Goal: Find specific fact: Find specific fact

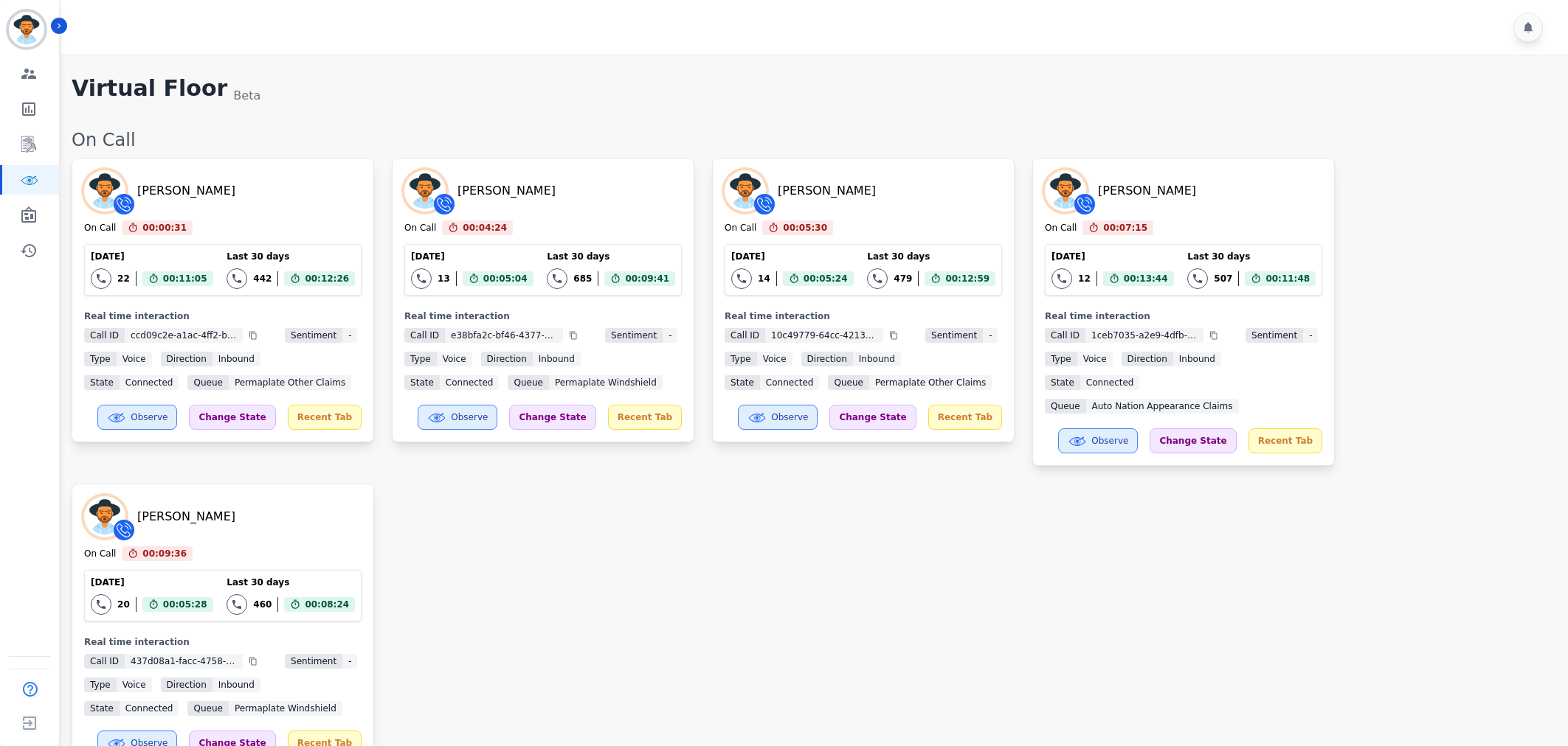
scroll to position [2650, 0]
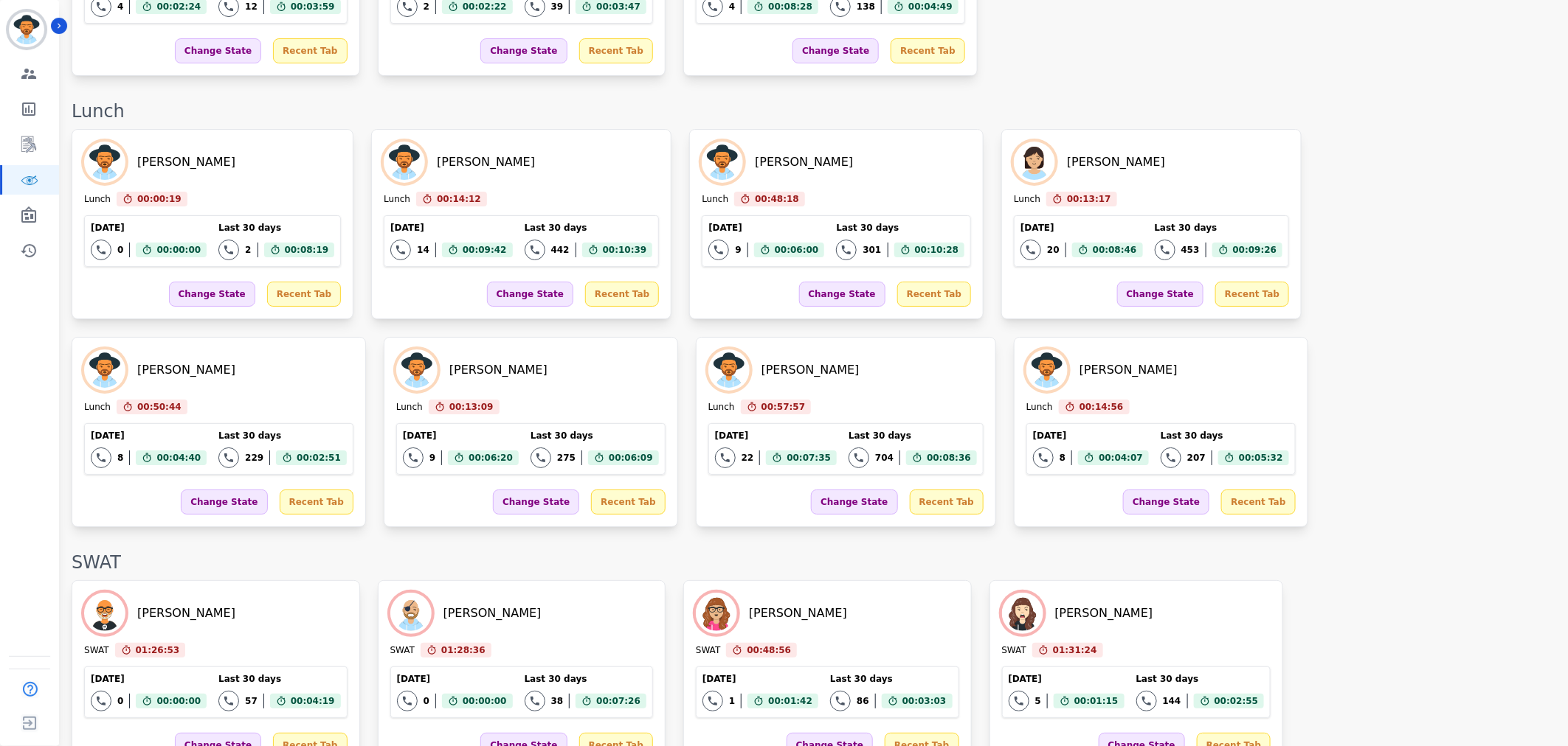
click at [1152, 281] on div "Beatriz Avila Lunch 00:00:19 Current State: Lunch Today 0 Total interactions co…" at bounding box center [812, 328] width 1481 height 398
click at [1162, 282] on div "Beatriz Avila Lunch 00:00:50 Current State: Lunch Today 0 Total interactions co…" at bounding box center [812, 328] width 1481 height 398
click at [1198, 264] on div "Beatriz Avila Lunch 00:00:51 Current State: Lunch Today 0 Total interactions co…" at bounding box center [812, 328] width 1481 height 398
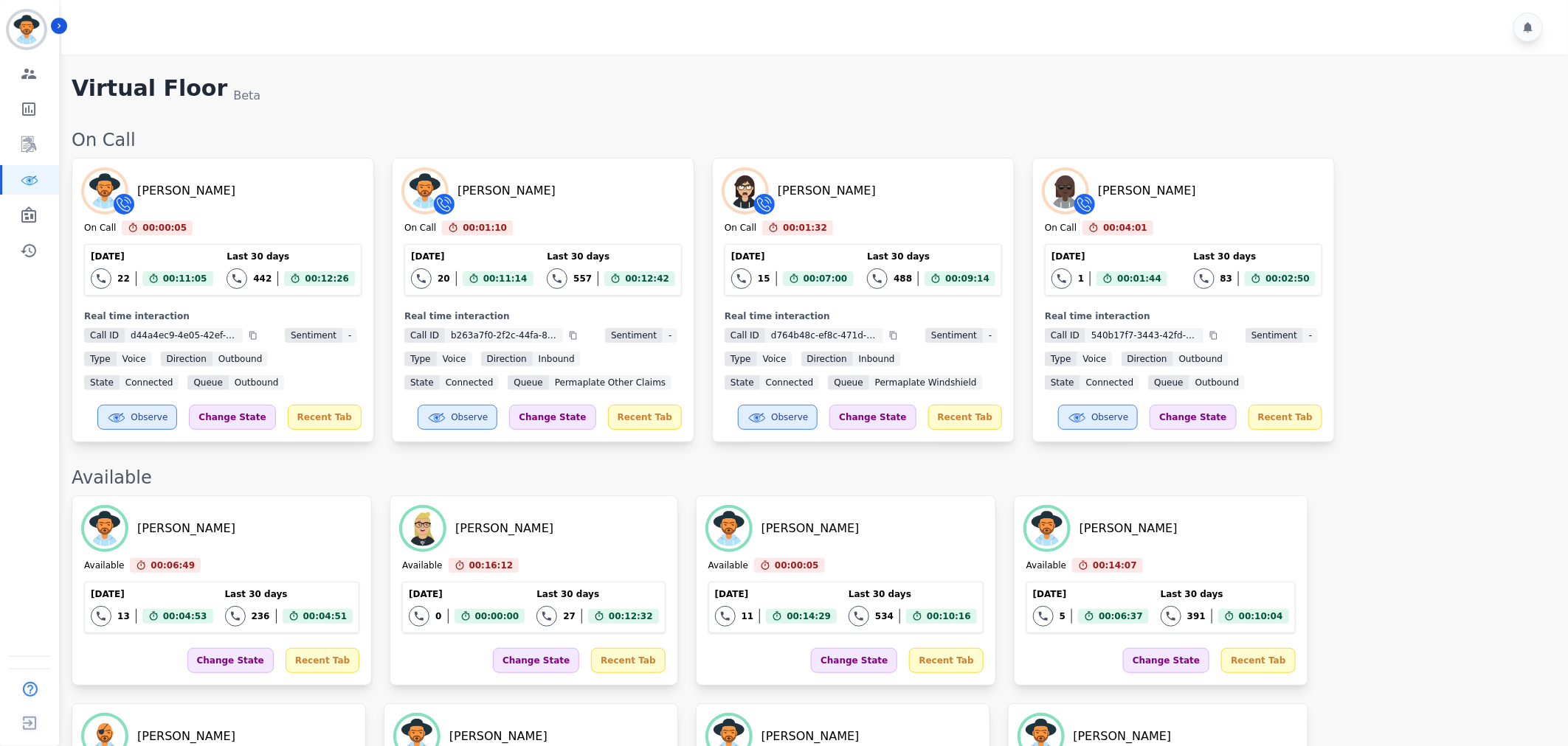
click at [1344, 387] on div "Tacy Pugh On Call 00:00:05 Current State: On Call Today 22 Total interactions c…" at bounding box center [812, 300] width 1481 height 285
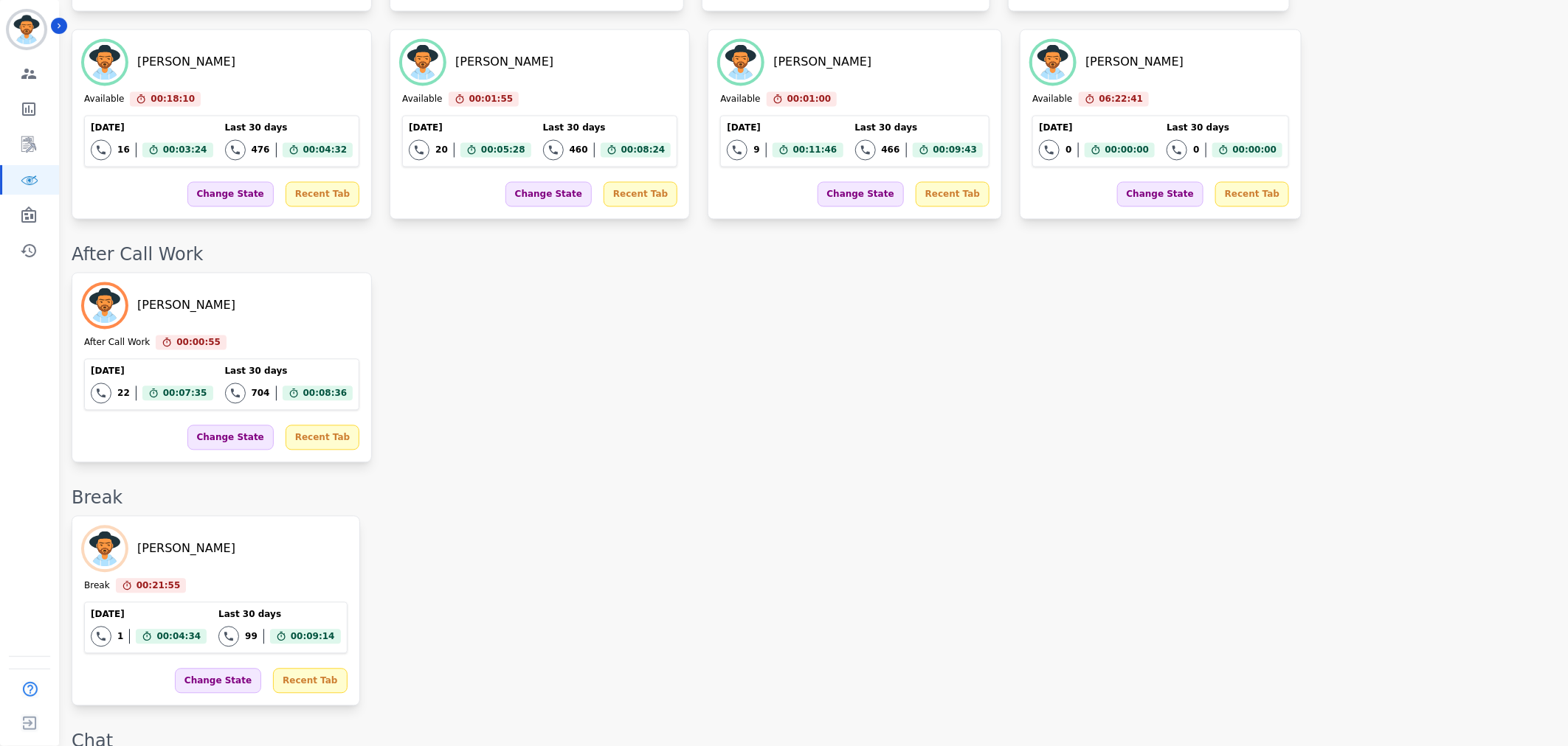
scroll to position [1638, 0]
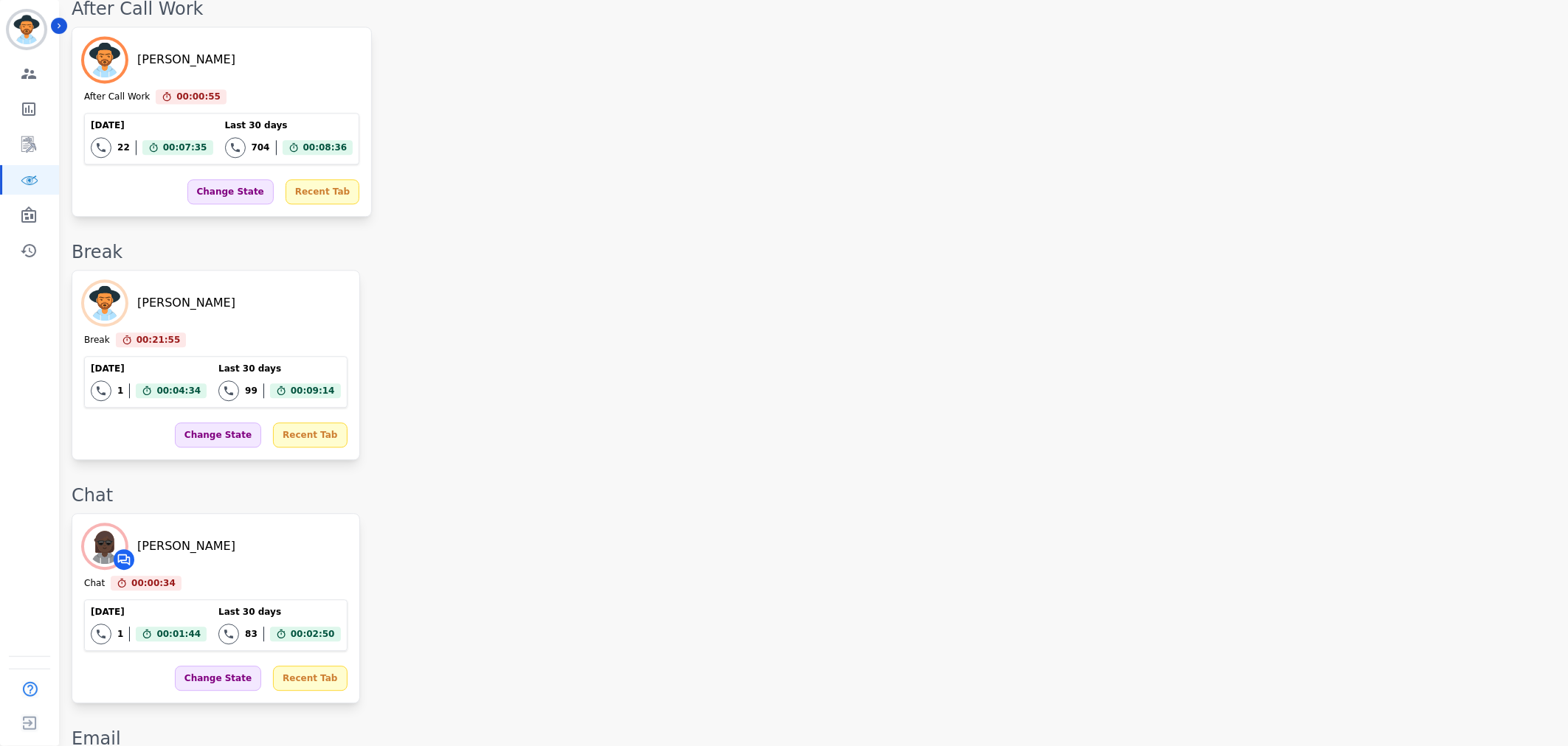
click at [697, 527] on div "Whitney Opheikens Chat 00:00:34 Current State: Chat Today 1 Total interactions …" at bounding box center [812, 608] width 1481 height 191
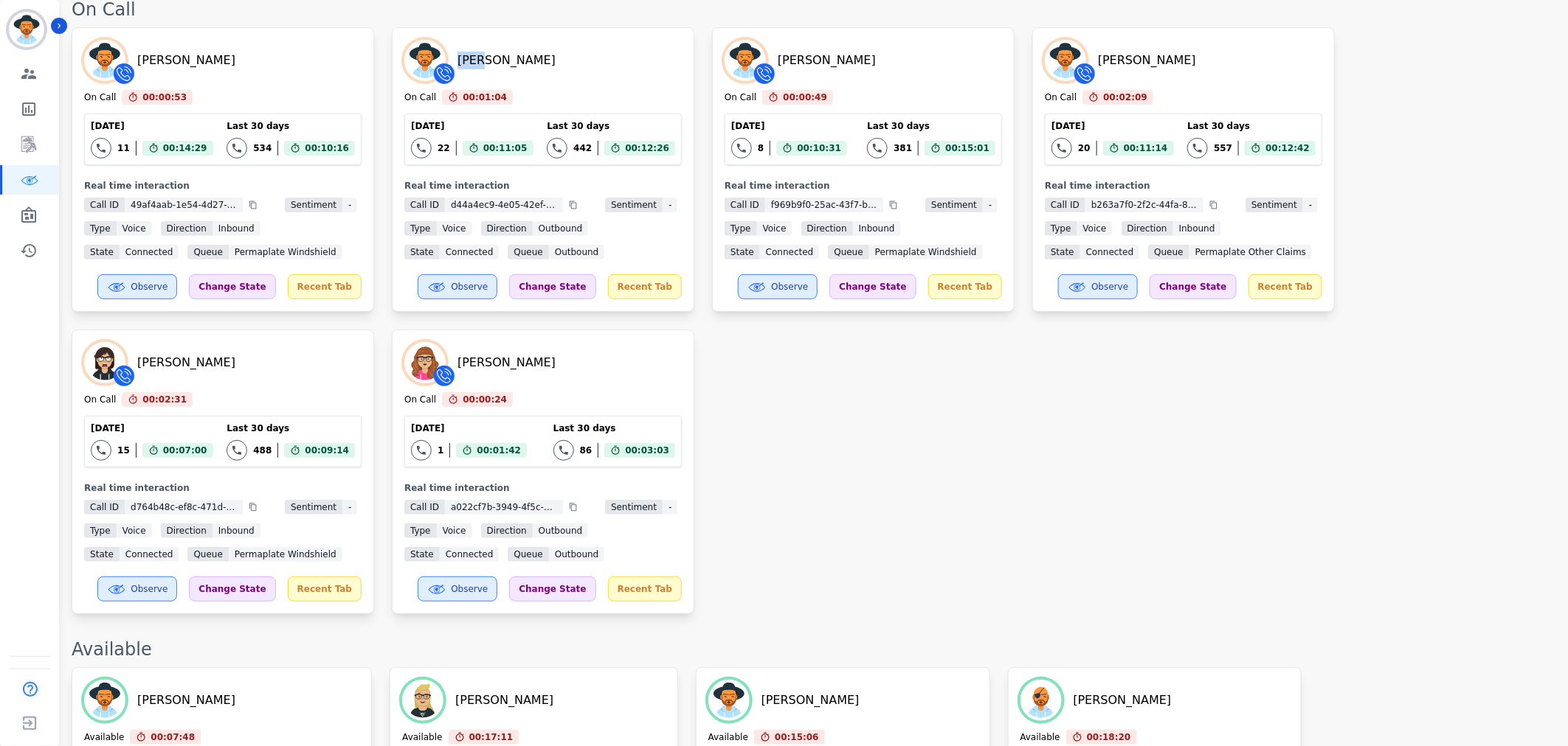
scroll to position [0, 0]
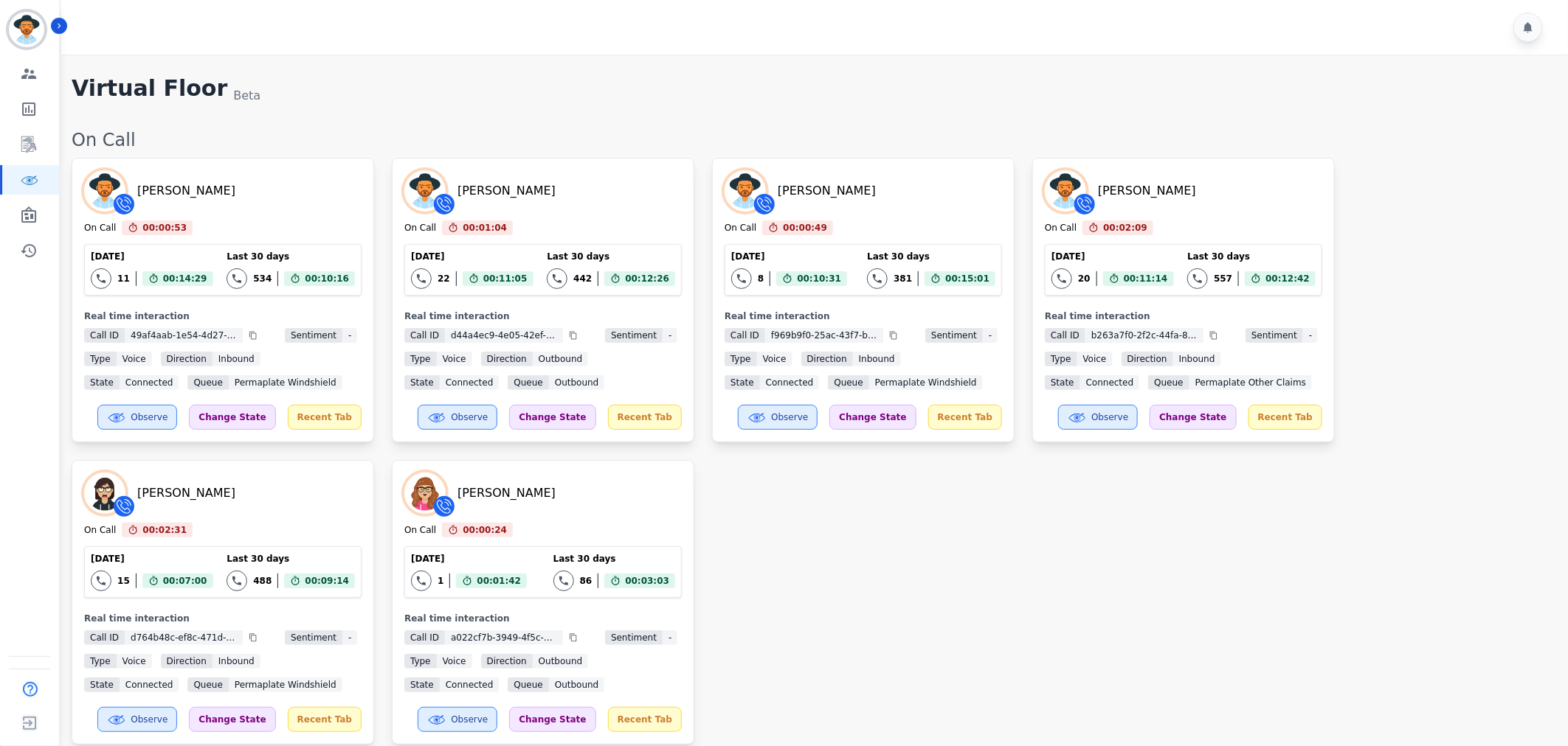
click at [1029, 507] on div "Destiny Rosales On Call 00:00:53 Current State: On Call Today 11 Total interact…" at bounding box center [812, 451] width 1481 height 587
click at [903, 557] on div "Destiny Rosales On Call 00:01:08 Current State: On Call Today 11 Total interact…" at bounding box center [812, 451] width 1481 height 587
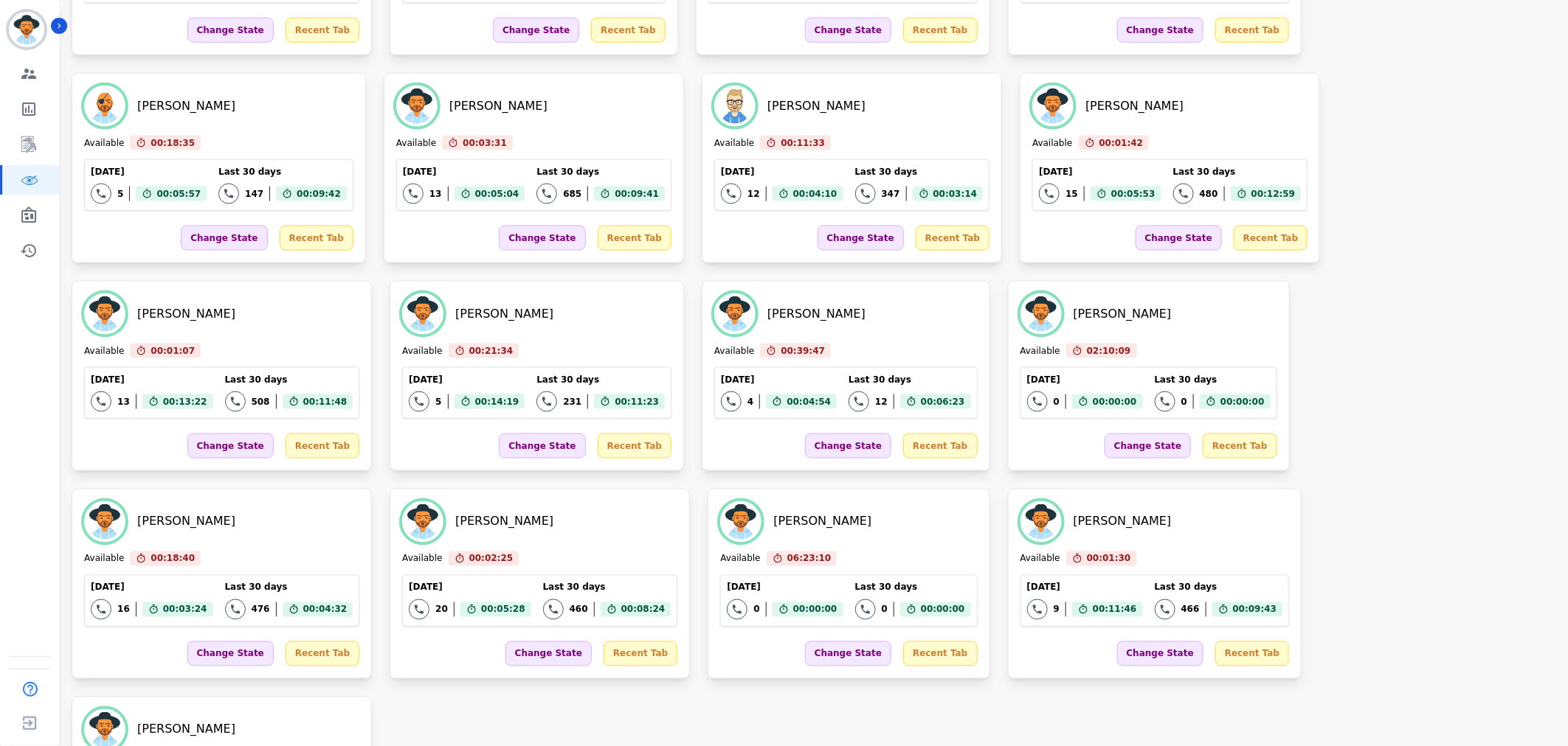
scroll to position [1064, 0]
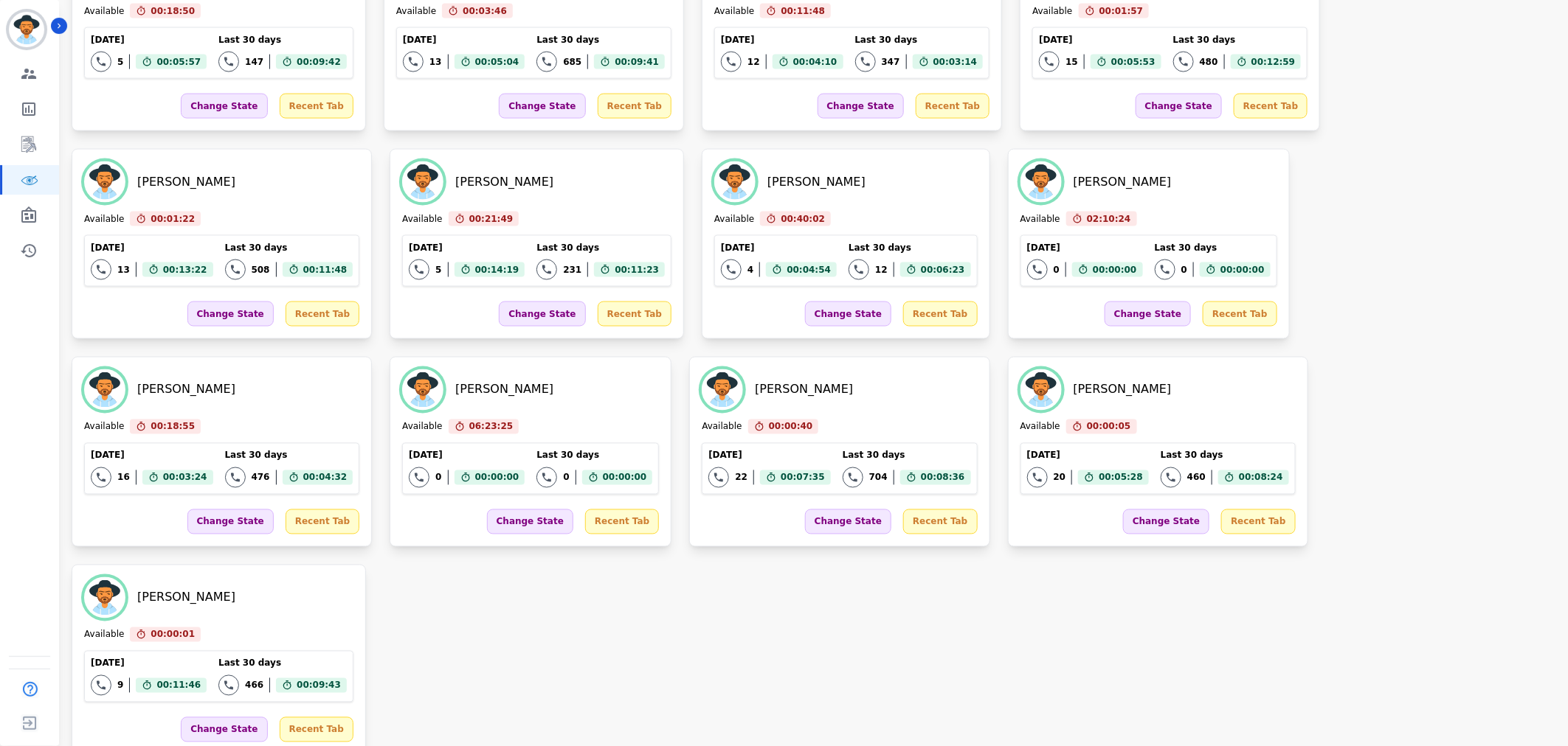
drag, startPoint x: 817, startPoint y: 460, endPoint x: 816, endPoint y: 467, distance: 7.1
click at [816, 460] on div "Matt Bryner Available 00:08:18 Current State: Available Today 13 Total interact…" at bounding box center [812, 244] width 1481 height 1022
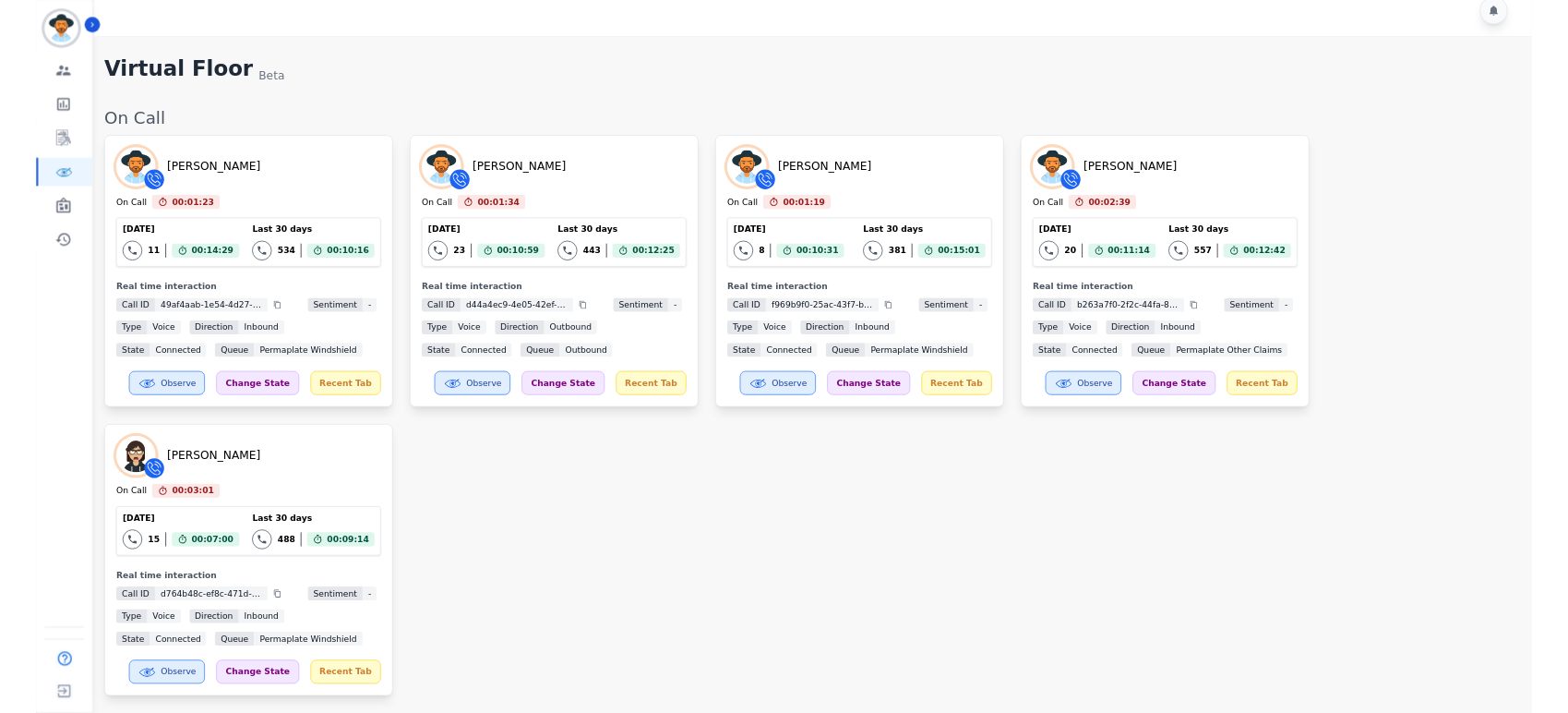
scroll to position [0, 0]
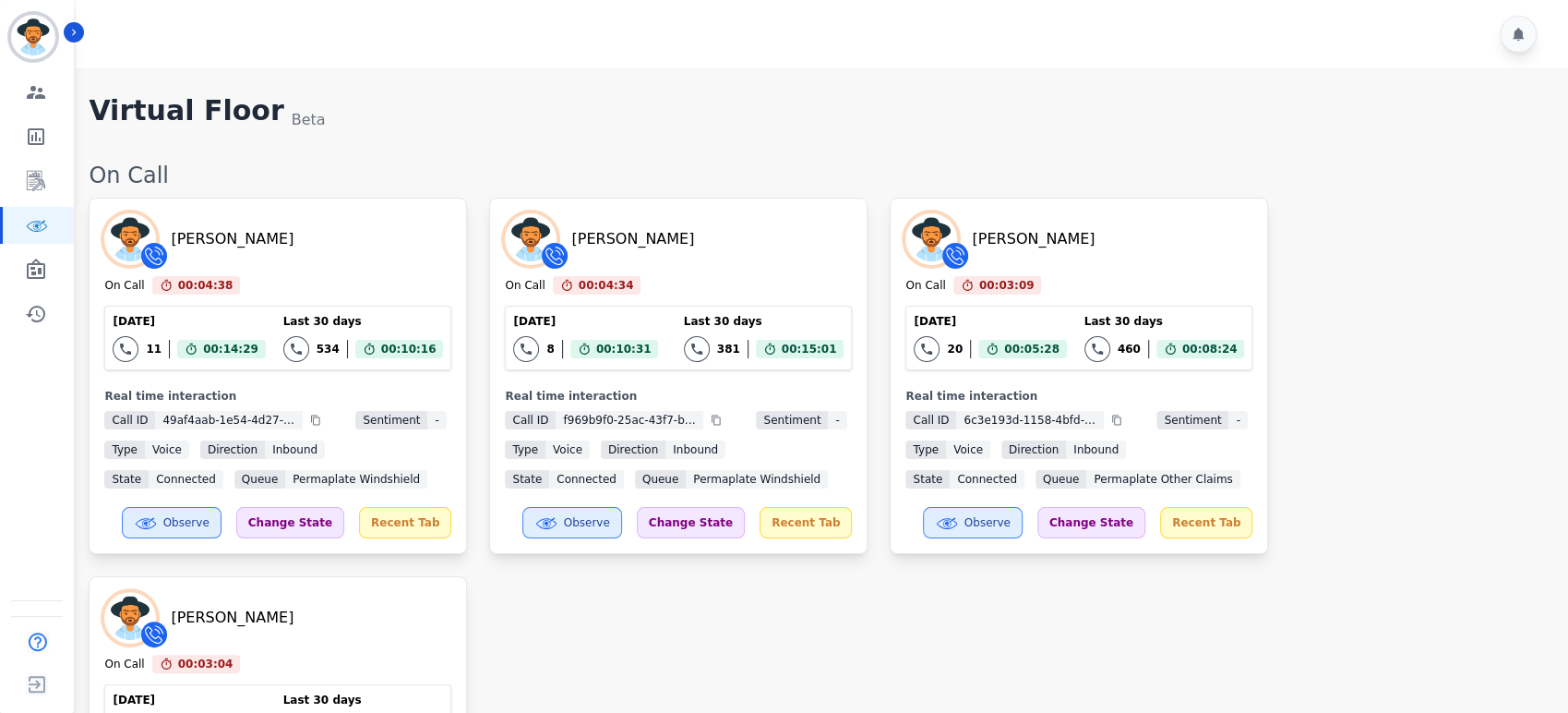
click at [1318, 392] on div "Destiny Rosales On Call 00:04:38 Current State: On Call Today 11 Total interact…" at bounding box center [819, 580] width 1461 height 765
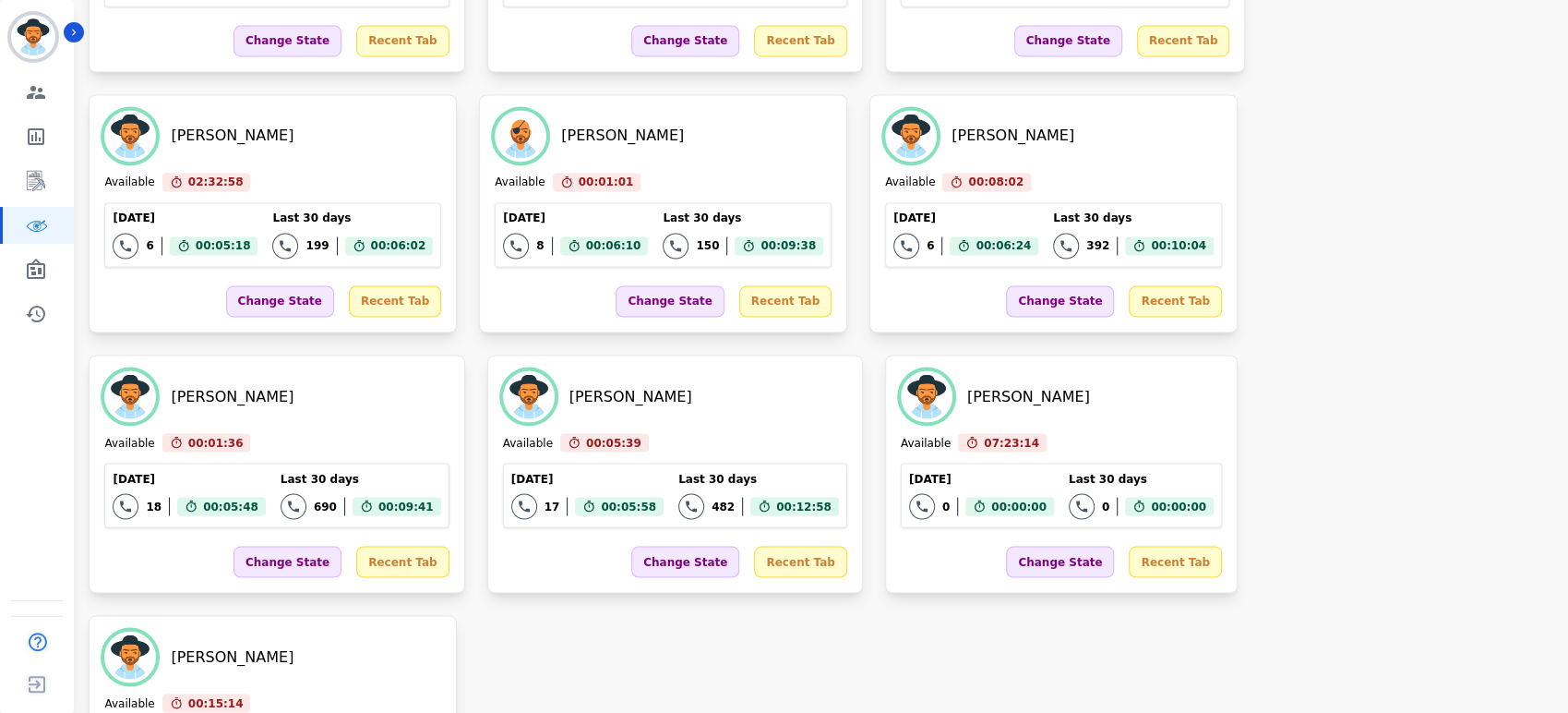
scroll to position [2611, 0]
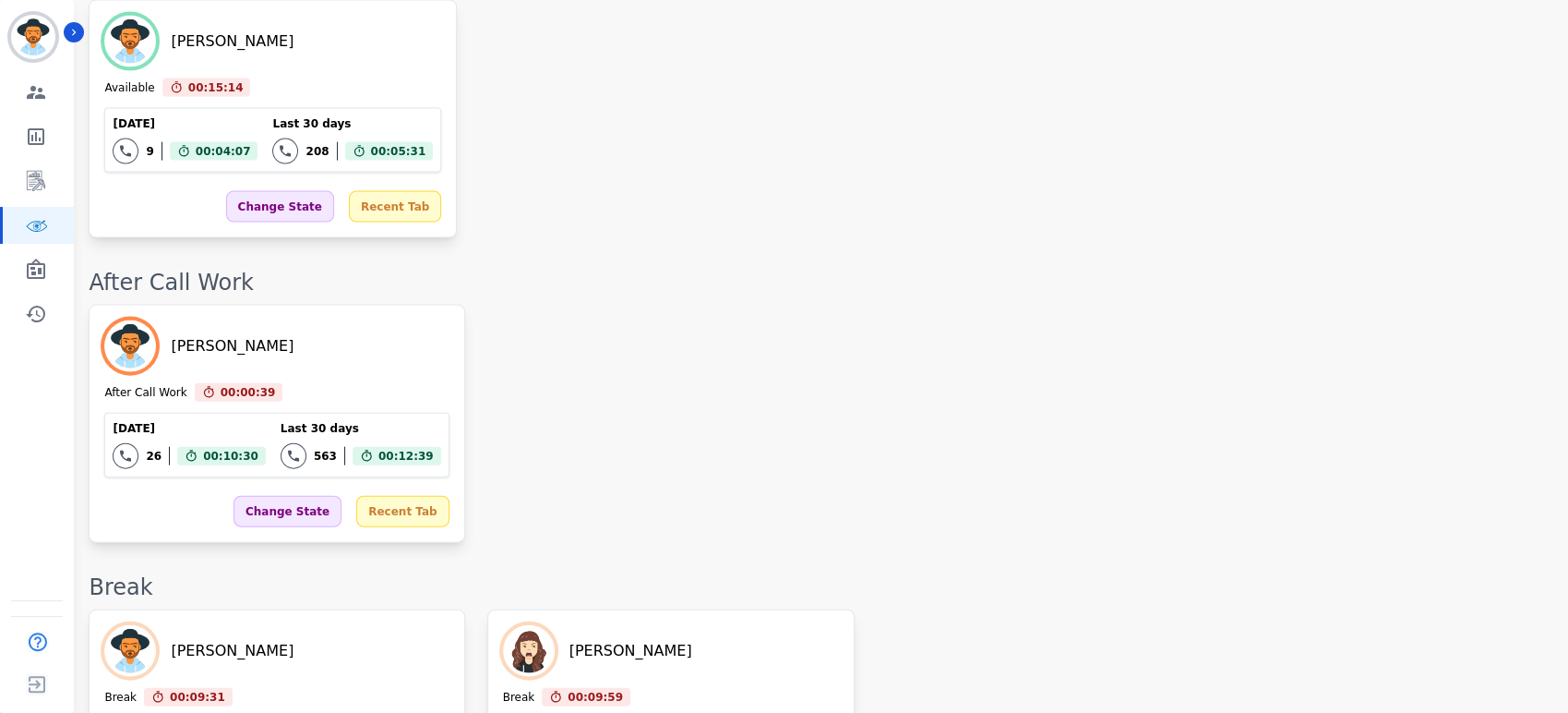
click at [971, 305] on div "Katelyn Hadley After Call Work 00:00:39 Current State: After Call Work Today 26…" at bounding box center [819, 424] width 1461 height 239
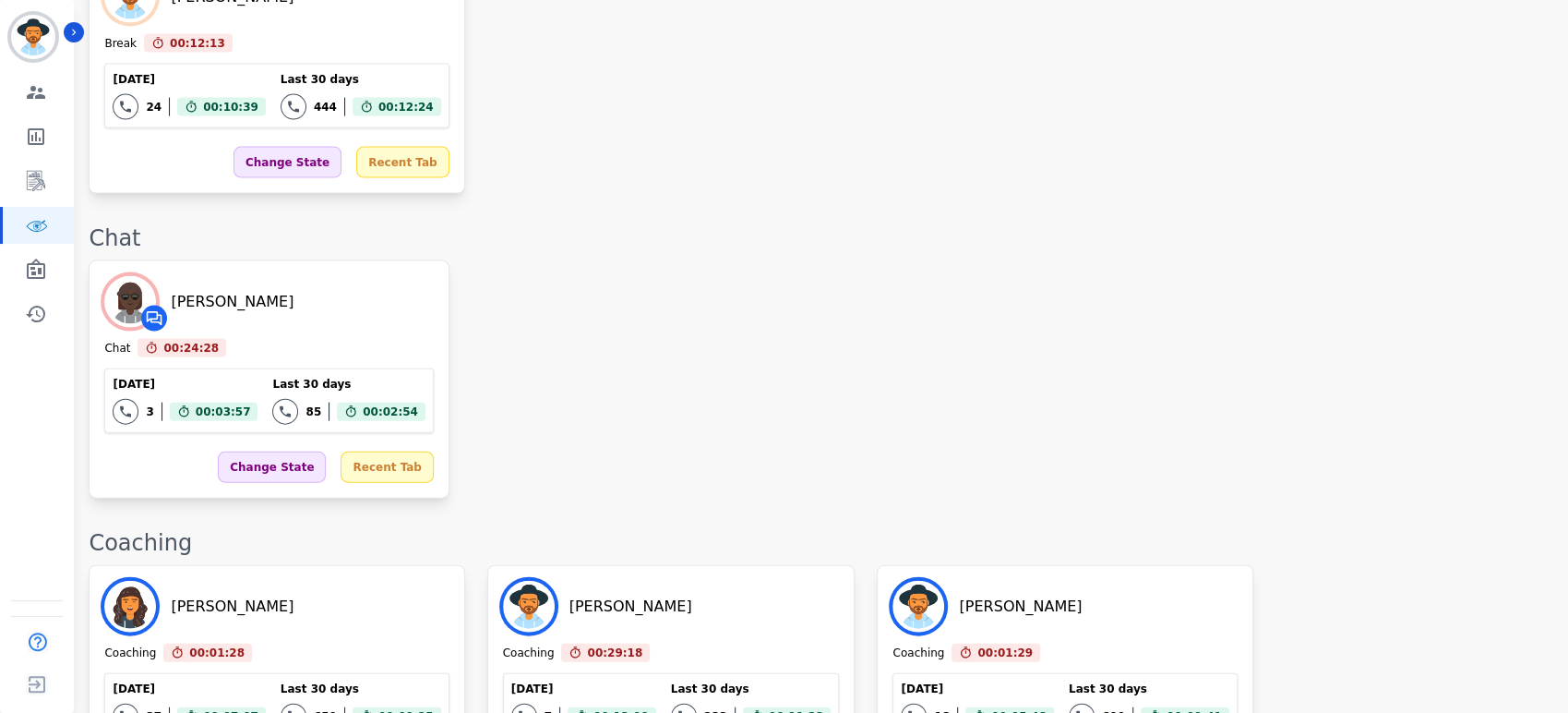
scroll to position [2841, 0]
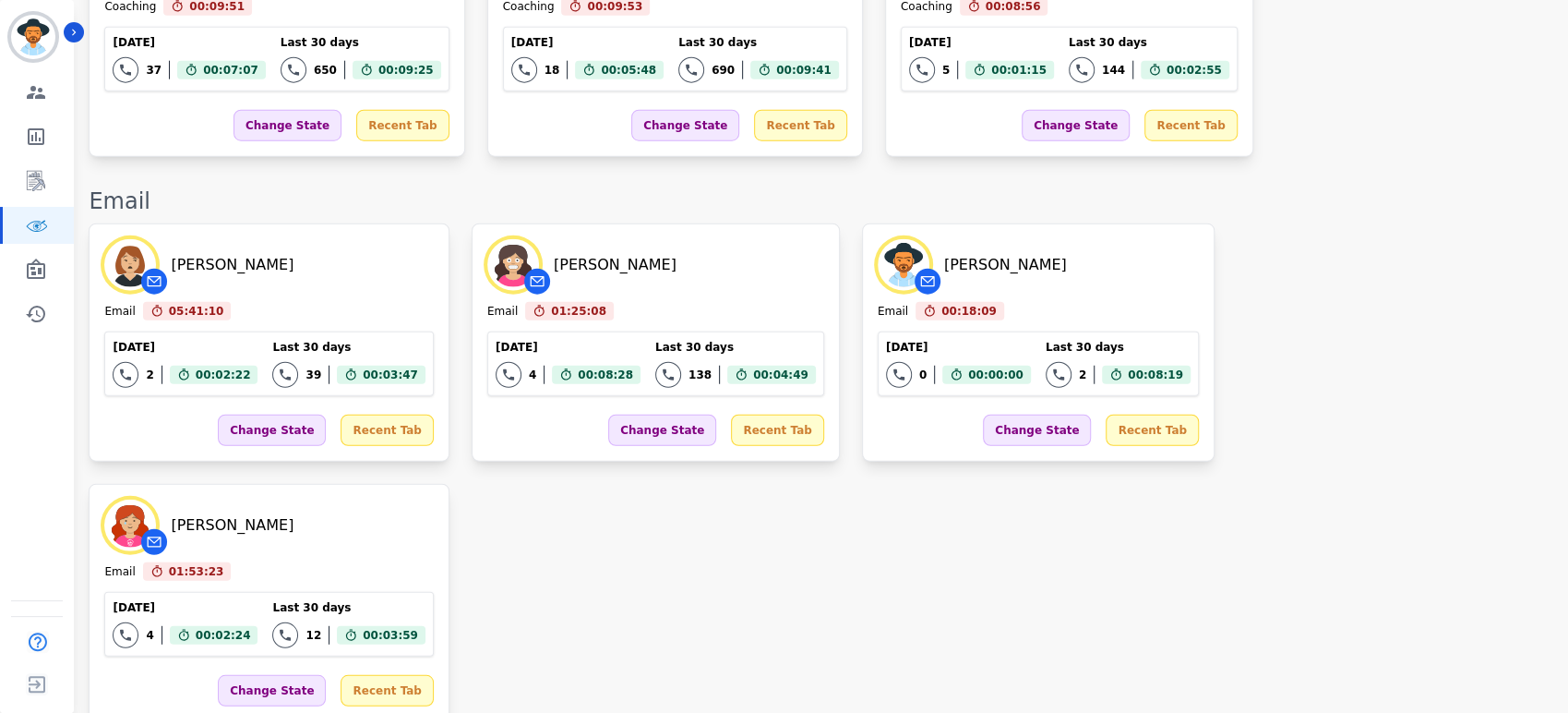
scroll to position [2419, 0]
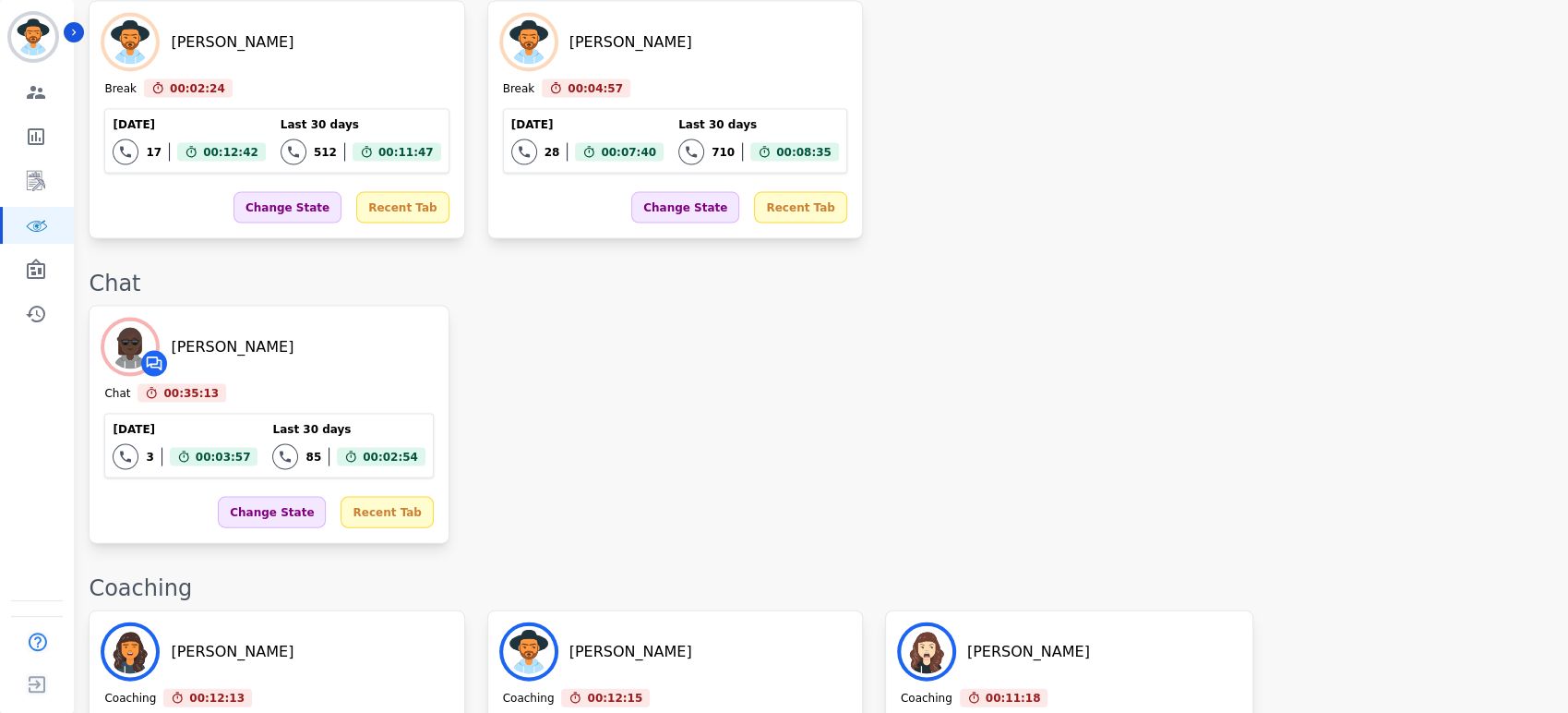
click at [1277, 573] on div "Coaching" at bounding box center [819, 587] width 1461 height 30
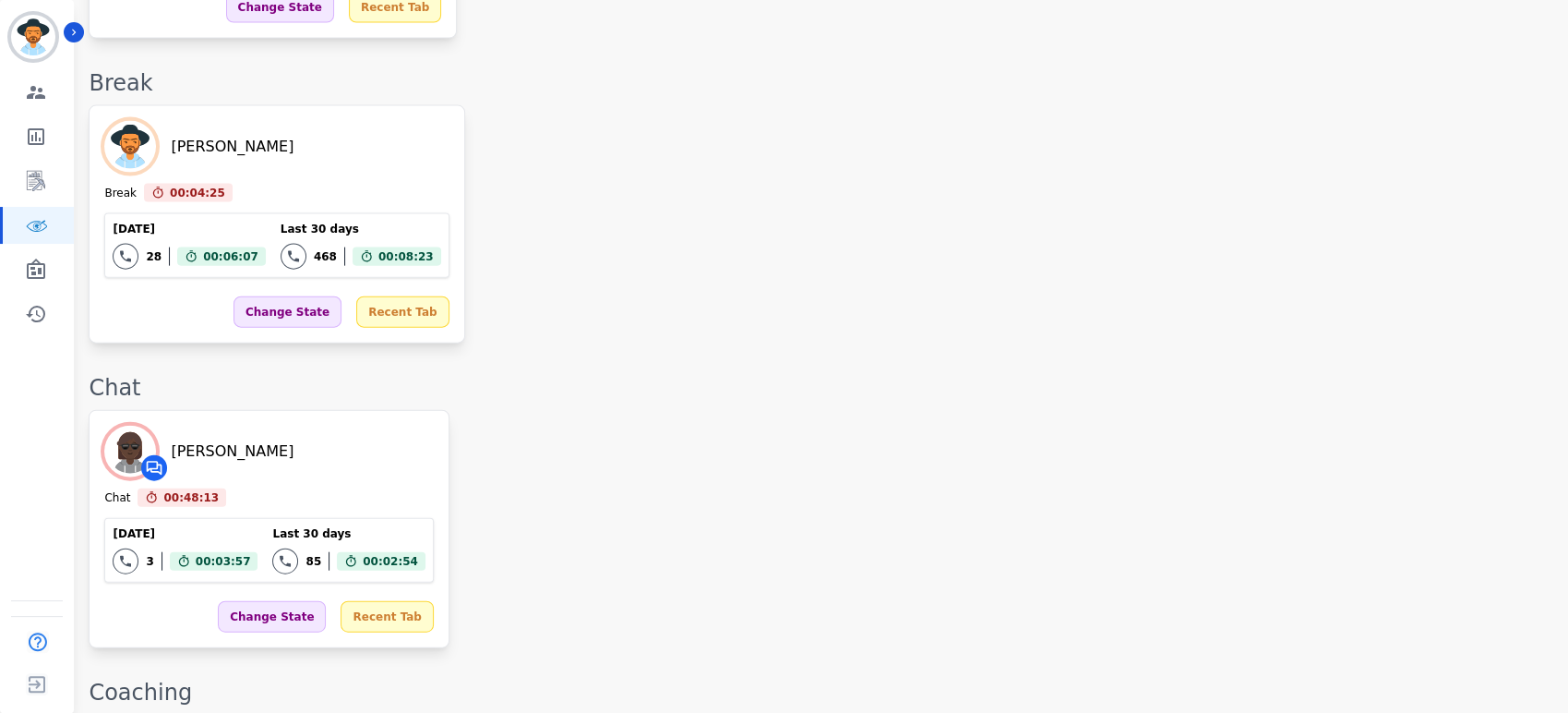
scroll to position [3056, 0]
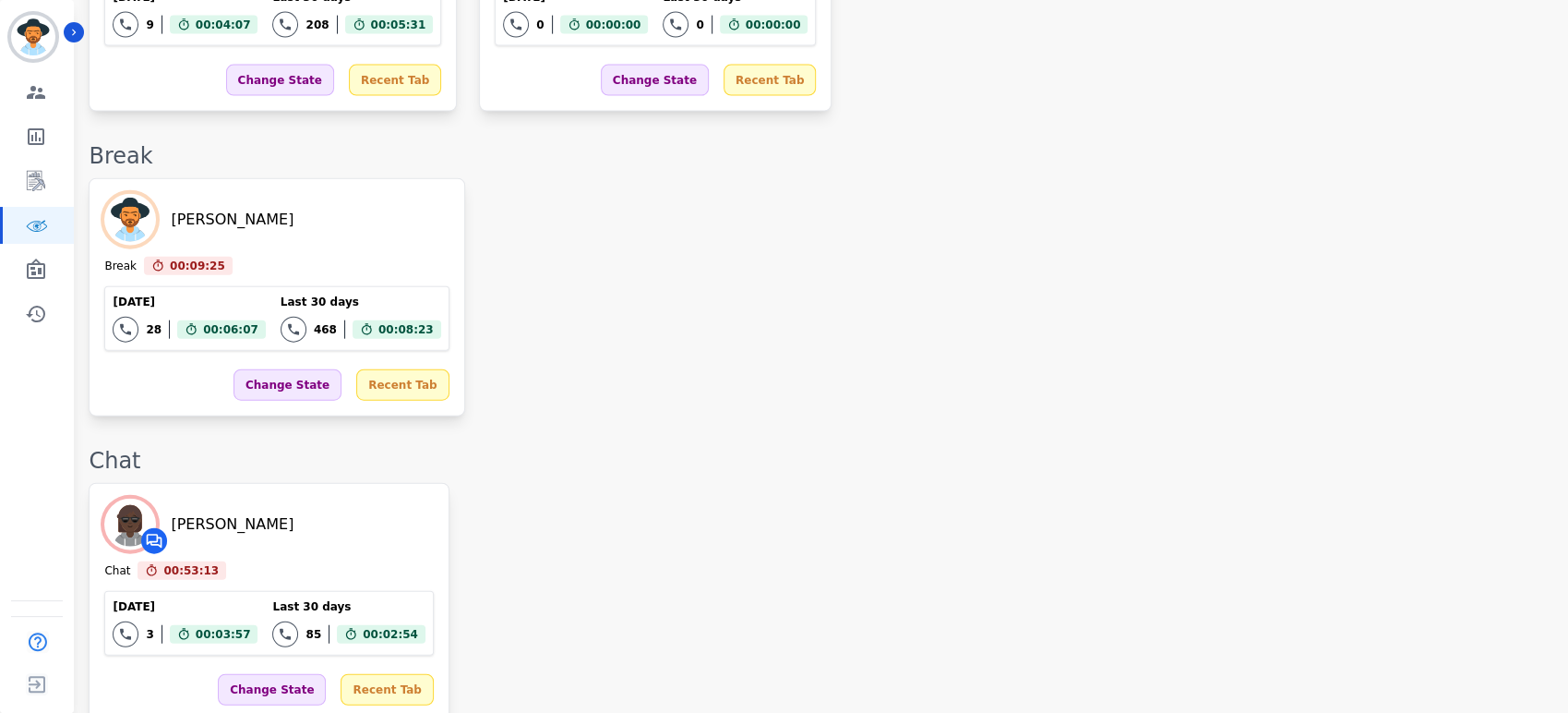
scroll to position [2915, 0]
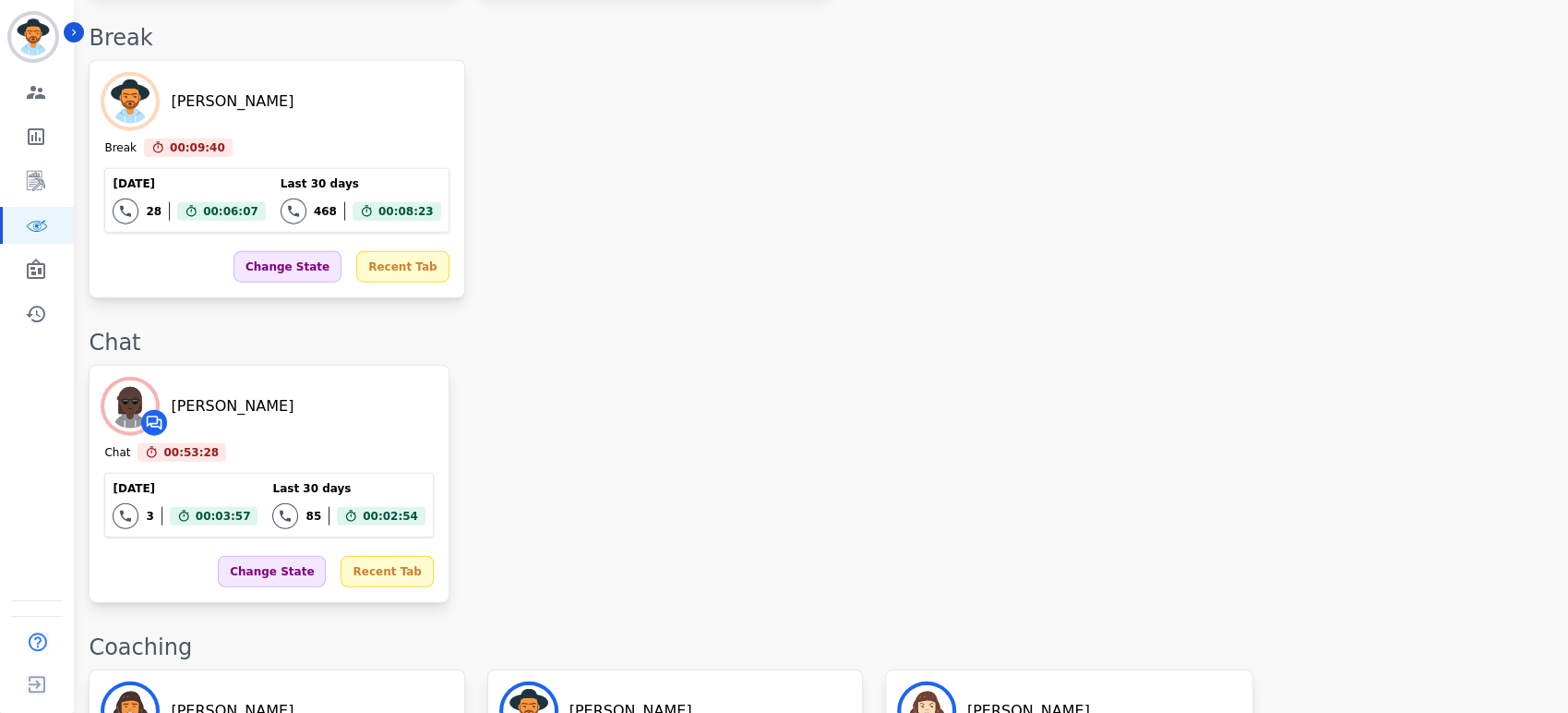
click at [588, 365] on div "Whitney Opheikens Chat 00:53:28 Current State: Chat Today 3 Total interactions …" at bounding box center [819, 484] width 1461 height 239
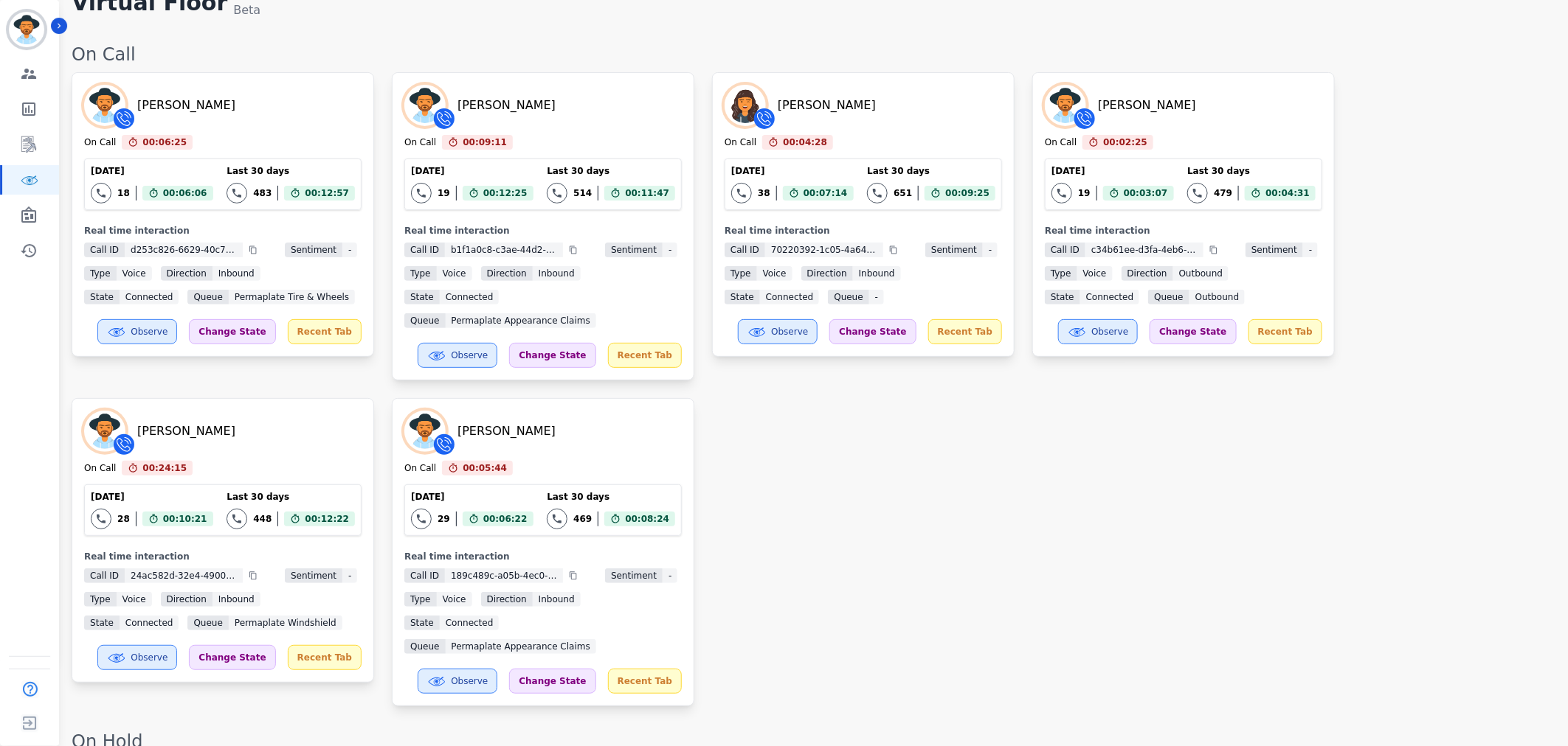
scroll to position [0, 0]
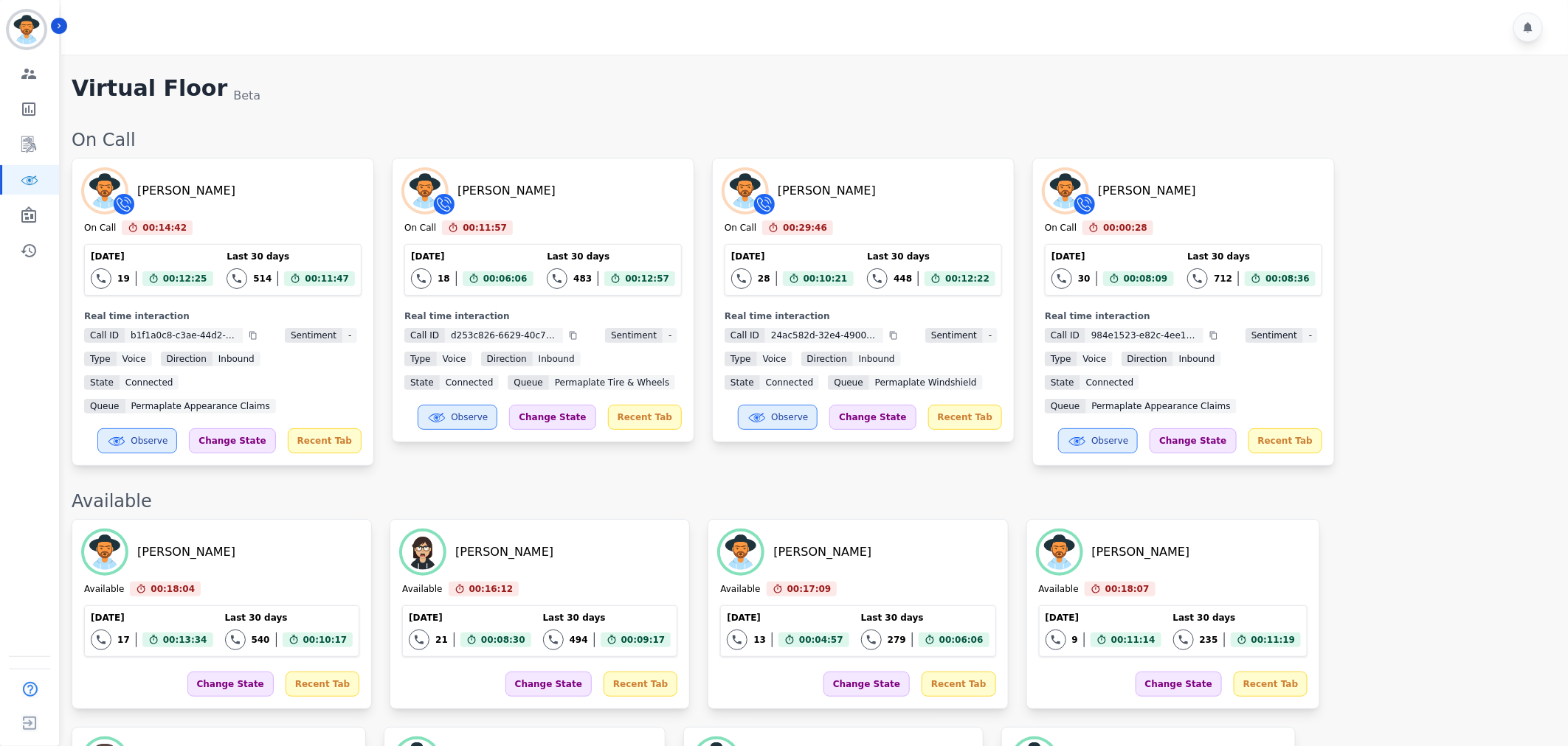
click at [1465, 408] on div "Yosiah Simpkins On Call 00:14:42 Current State: On Call Today 19 Total interact…" at bounding box center [812, 311] width 1481 height 308
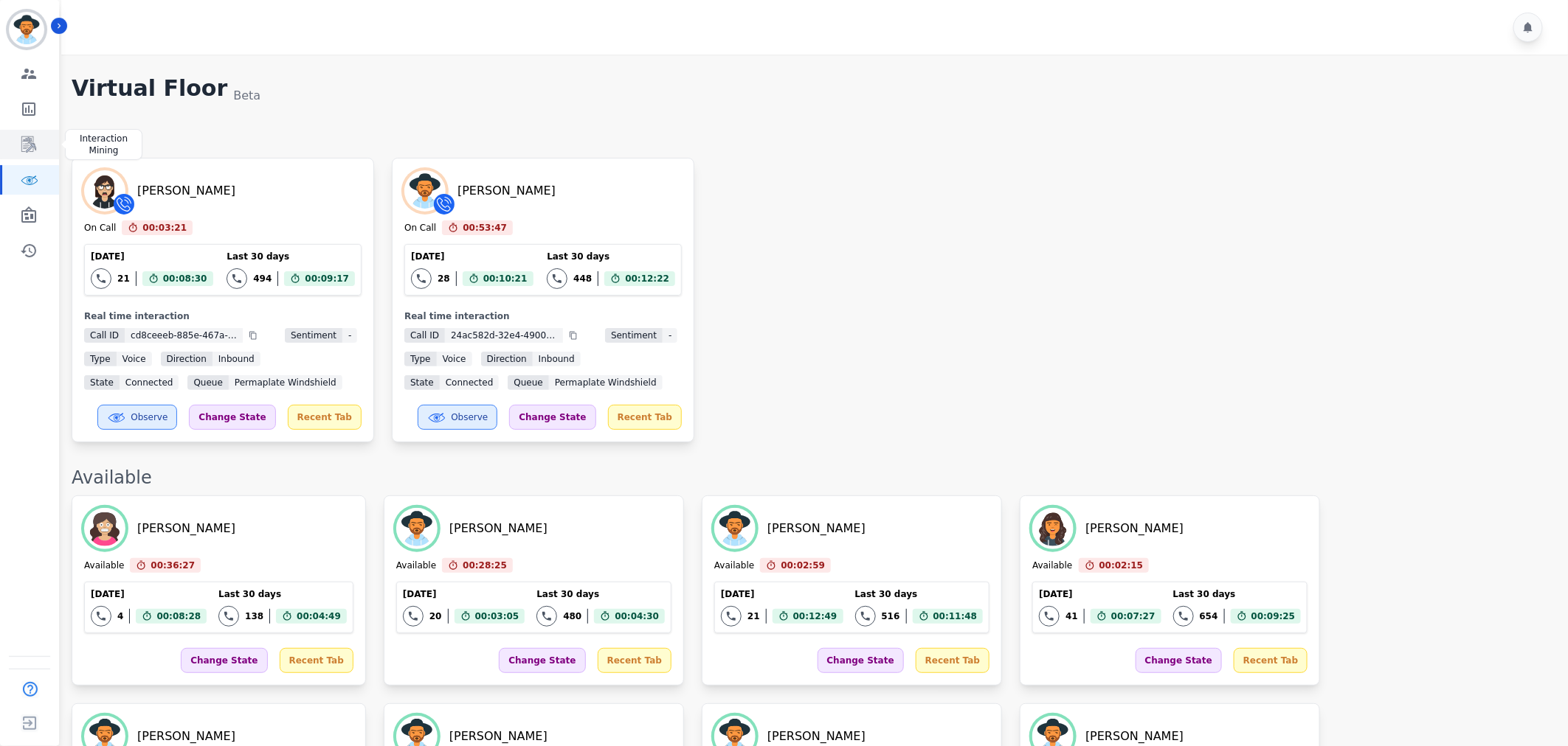
click at [31, 143] on icon "Sidebar" at bounding box center [29, 145] width 11 height 14
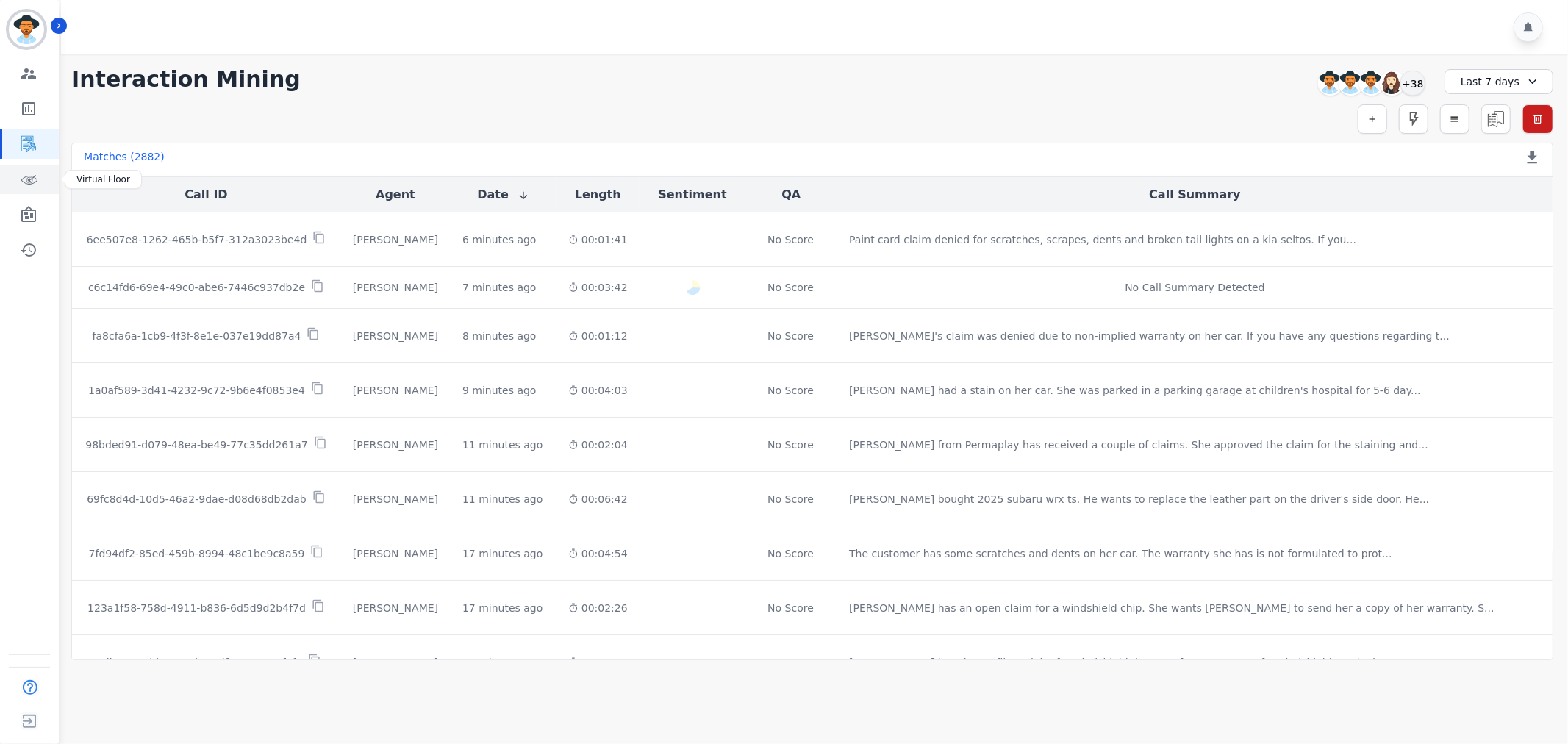
click at [24, 179] on icon "Sidebar" at bounding box center [28, 179] width 18 height 18
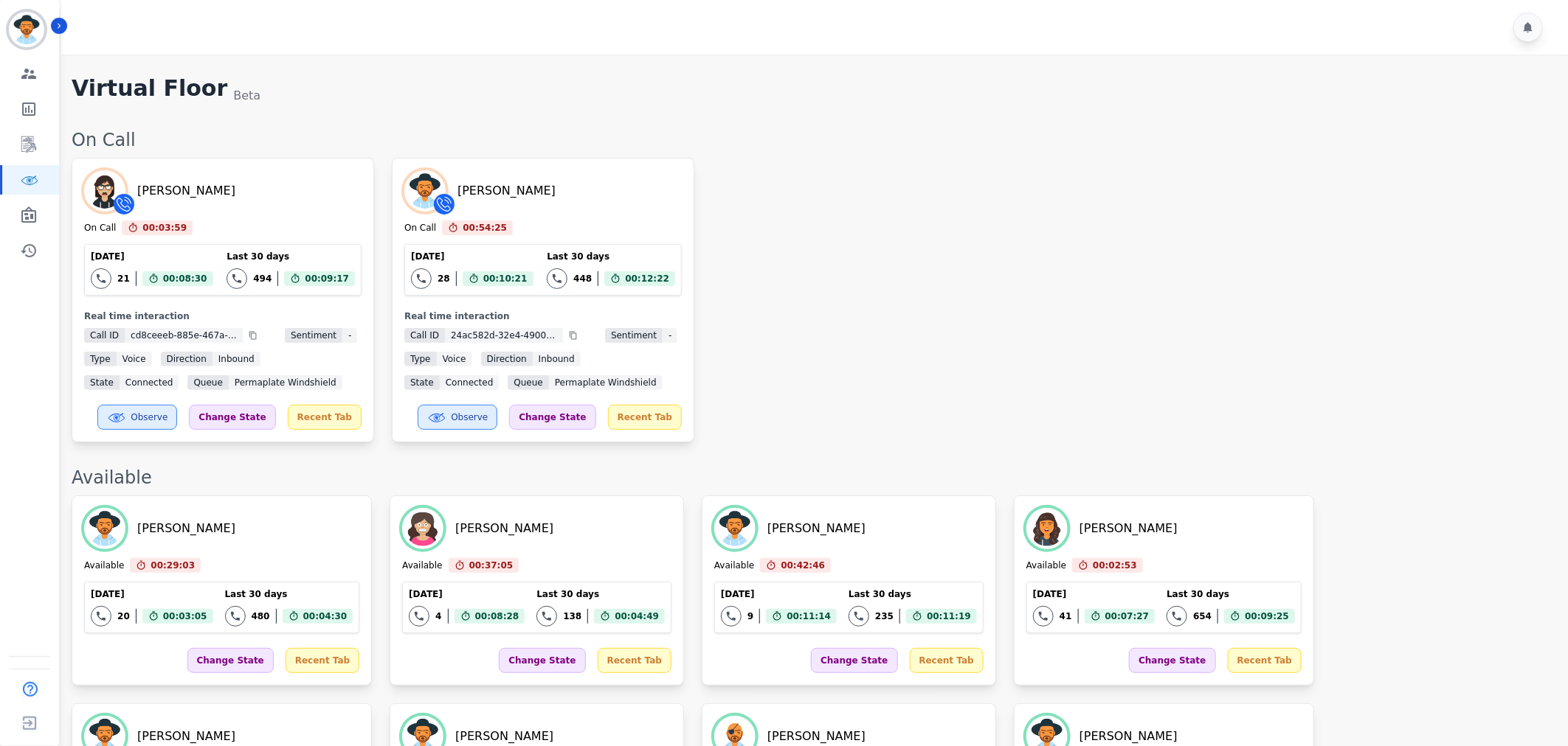
click at [991, 307] on div "Zuleica Ramirez On Call 00:03:59 Current State: On Call Today 21 Total interact…" at bounding box center [812, 300] width 1481 height 285
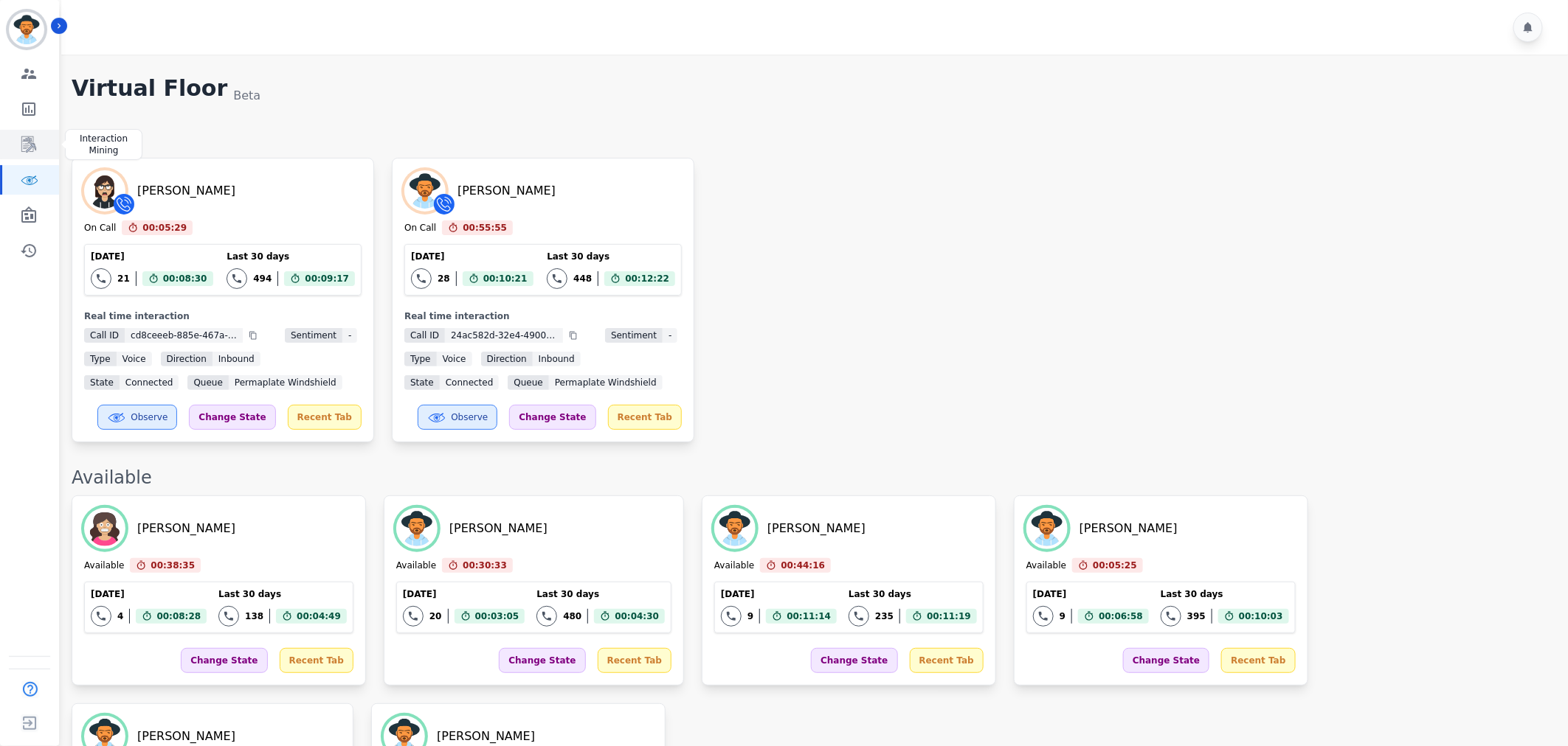
click at [31, 148] on icon "Sidebar" at bounding box center [28, 144] width 18 height 18
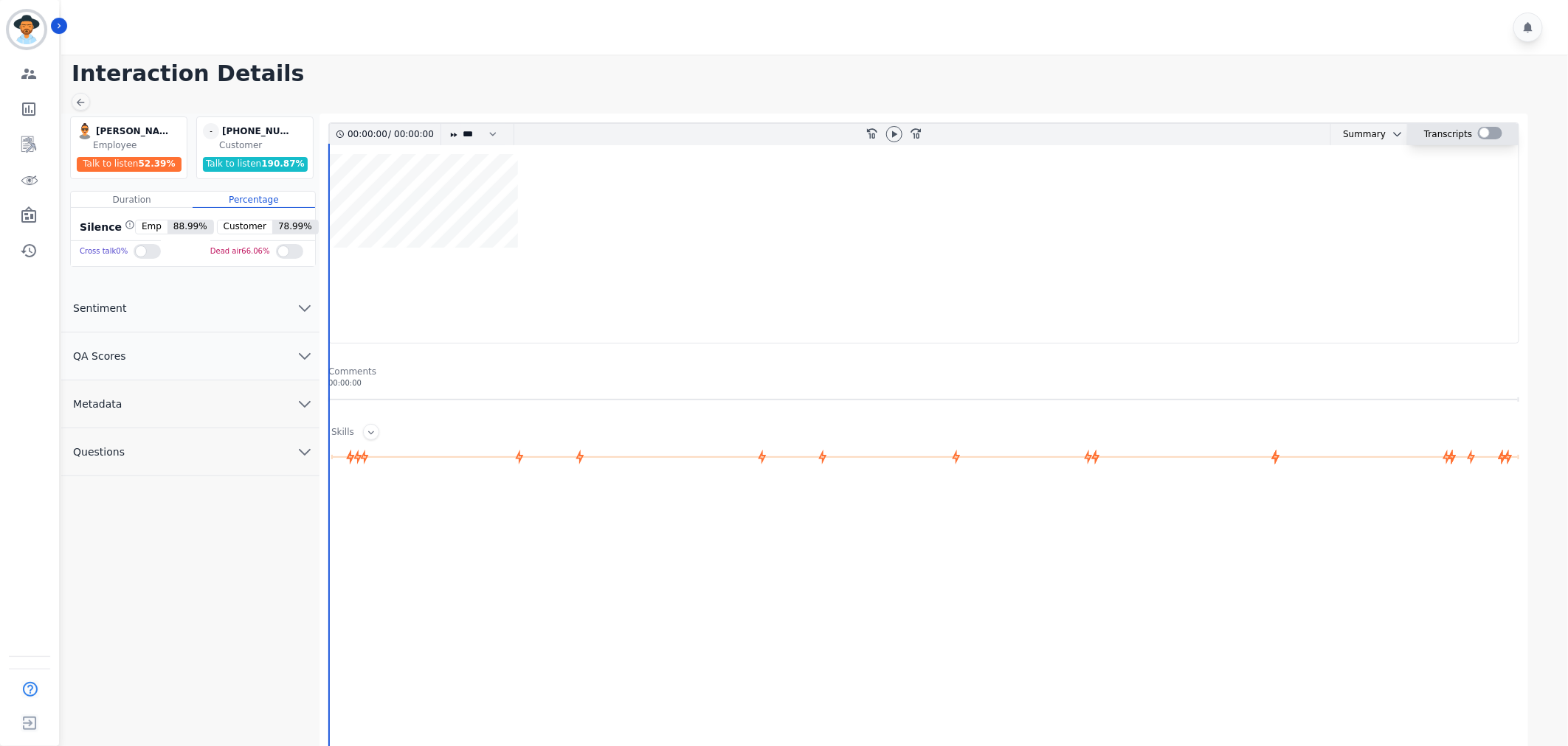
drag, startPoint x: 1512, startPoint y: 131, endPoint x: 1495, endPoint y: 132, distance: 17.0
click at [1511, 131] on div "Transcripts" at bounding box center [1463, 135] width 111 height 21
click at [1493, 132] on div at bounding box center [1490, 133] width 24 height 12
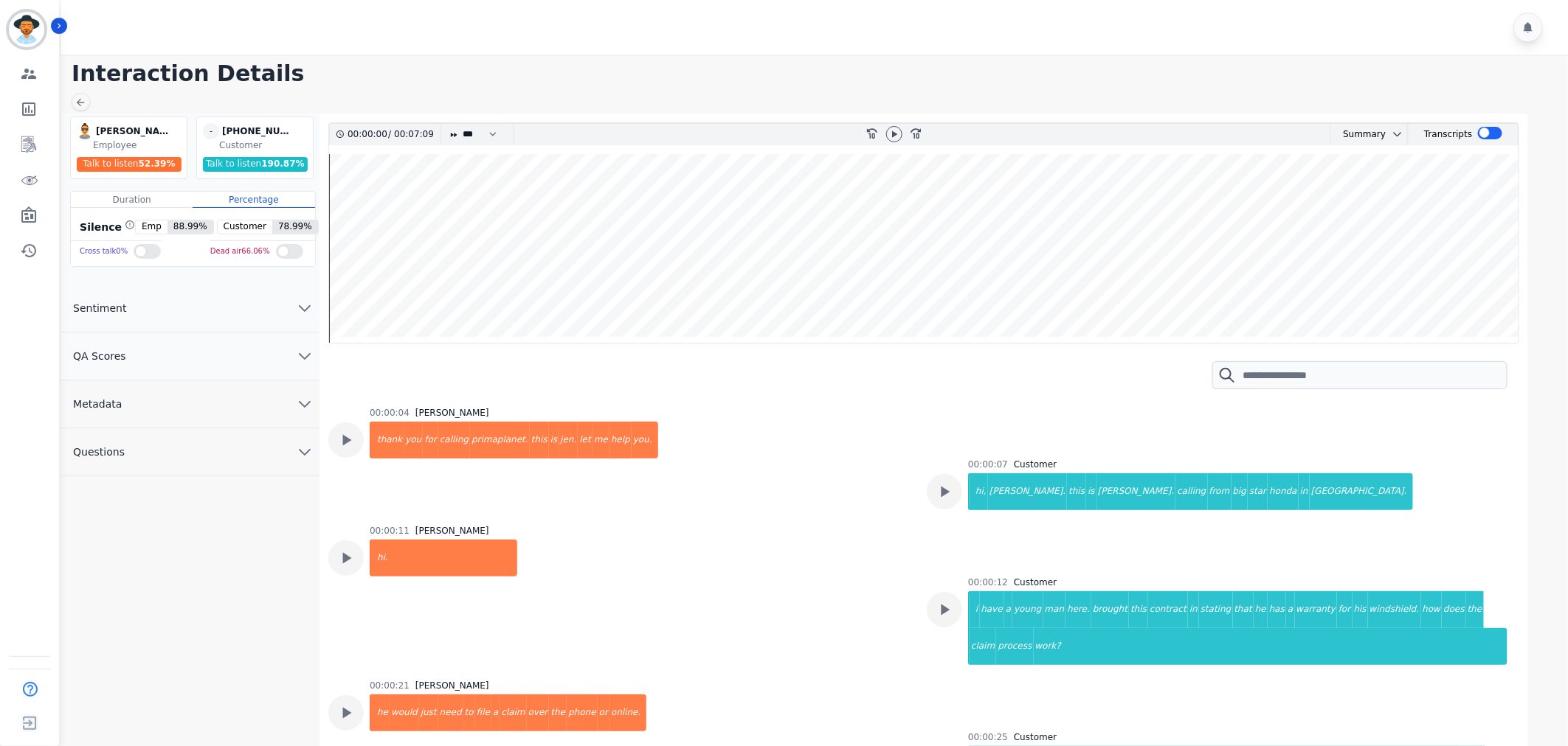
click at [163, 406] on button "Metadata" at bounding box center [190, 404] width 258 height 48
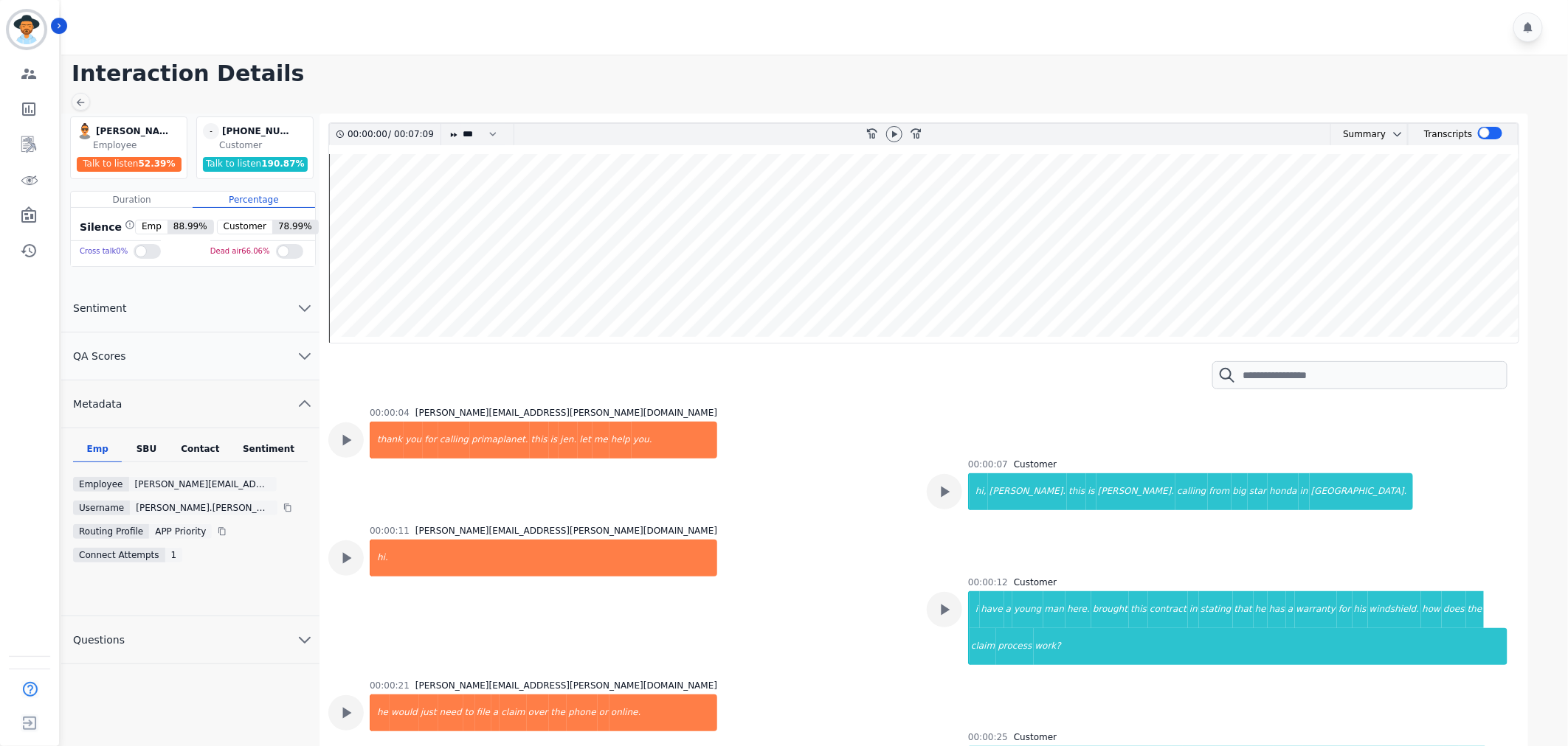
click at [148, 448] on div "SBU" at bounding box center [146, 452] width 49 height 19
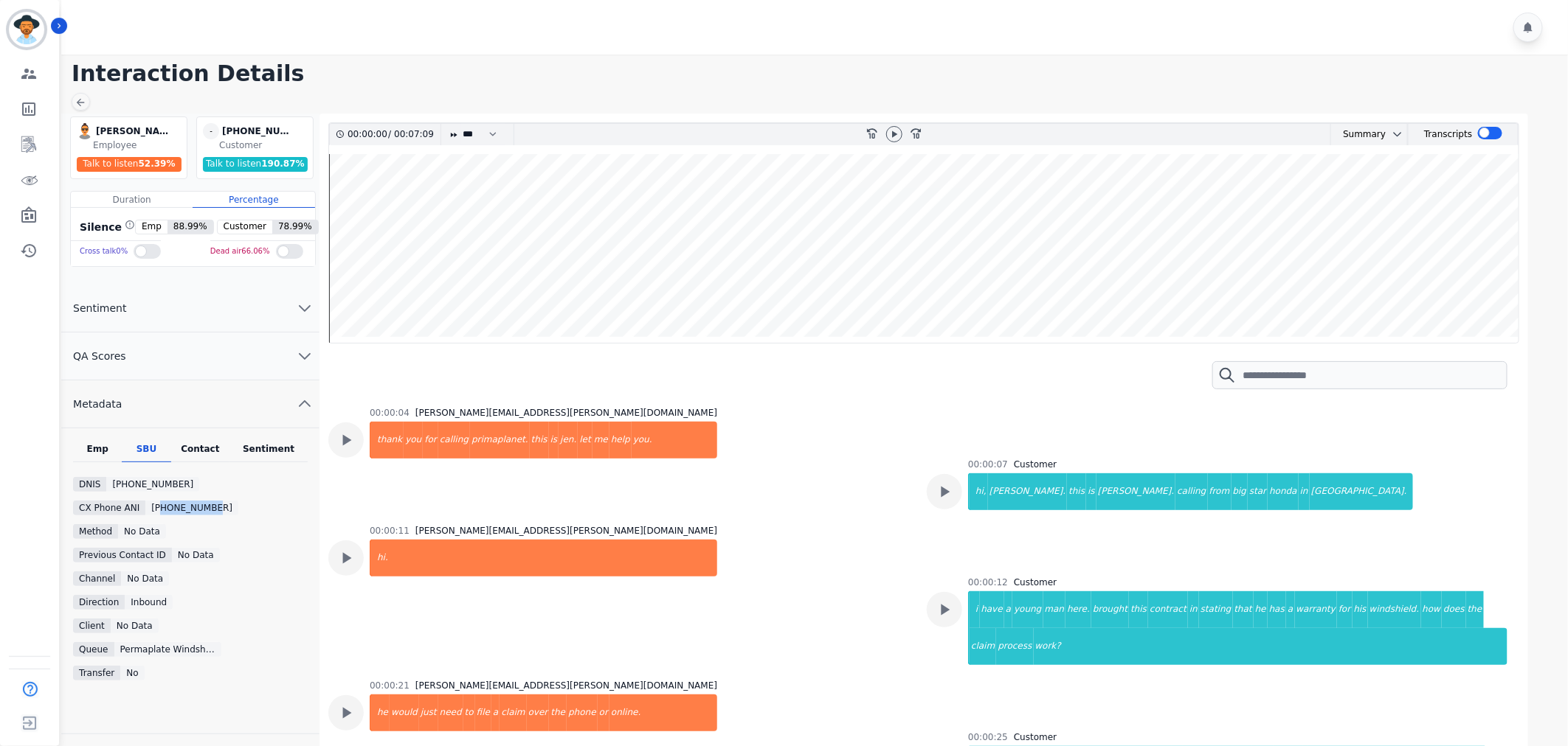
drag, startPoint x: 204, startPoint y: 510, endPoint x: 155, endPoint y: 507, distance: 49.1
click at [155, 507] on div "+17139694437" at bounding box center [191, 507] width 93 height 15
copy div "7139694437"
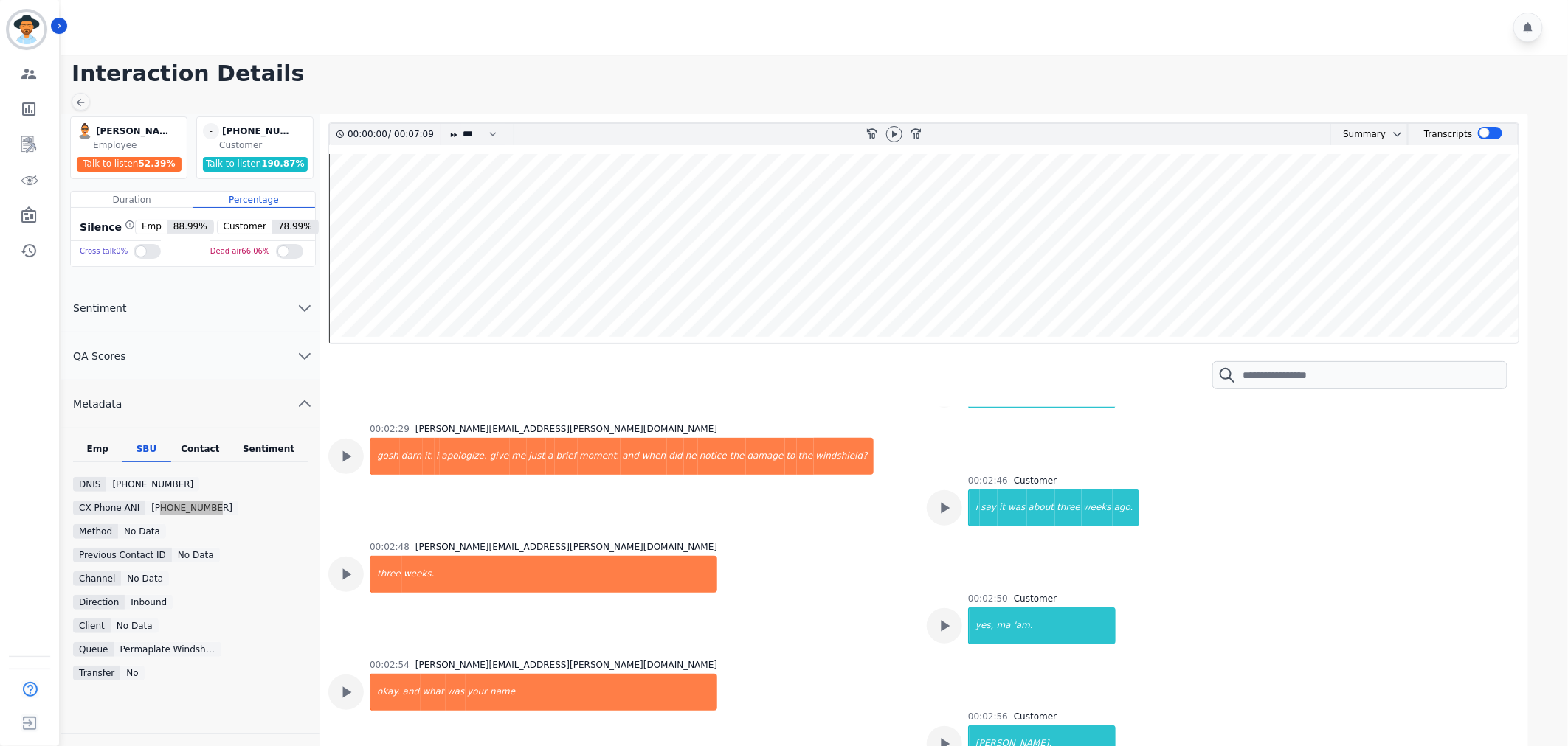
scroll to position [1474, 0]
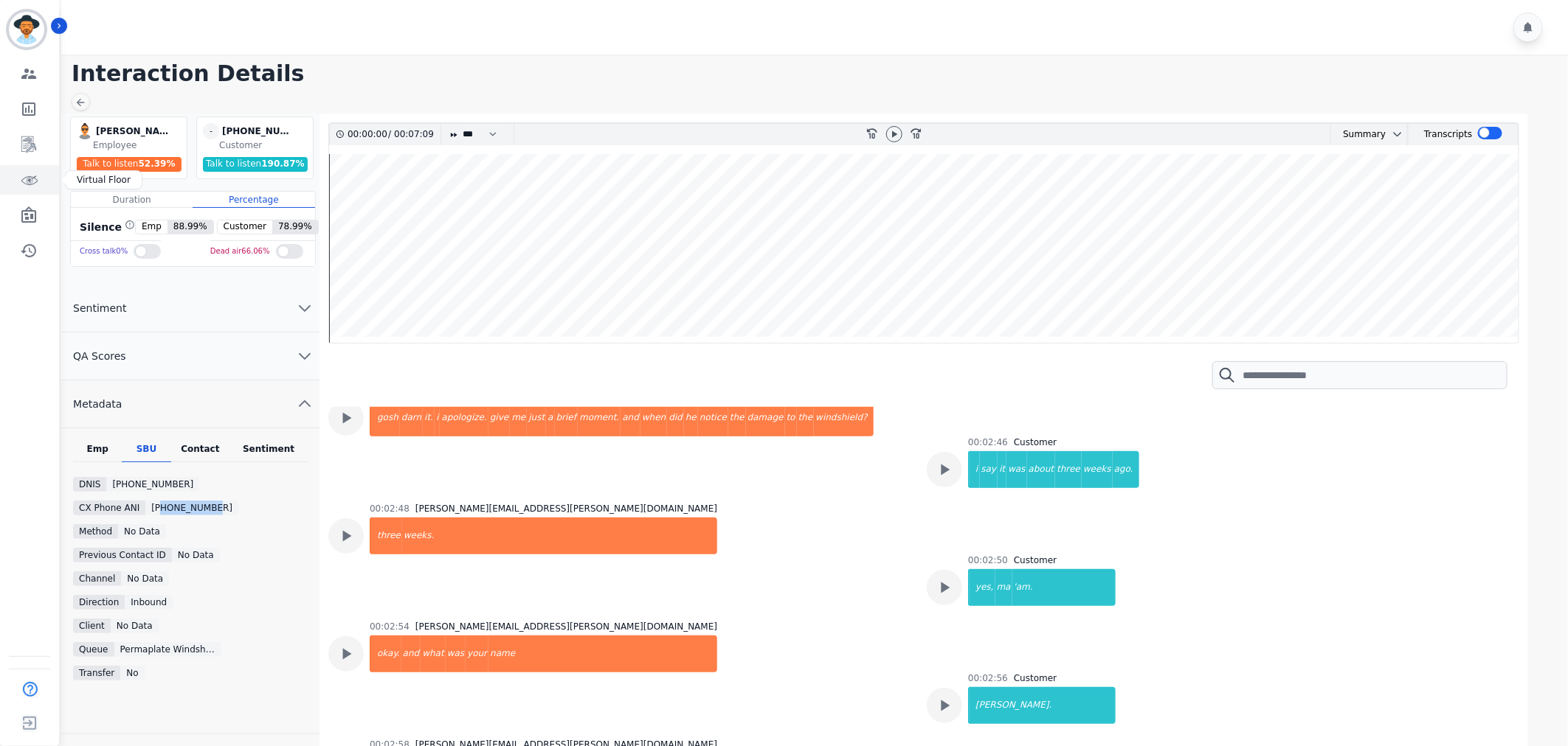
click at [33, 185] on icon "Sidebar" at bounding box center [28, 180] width 18 height 18
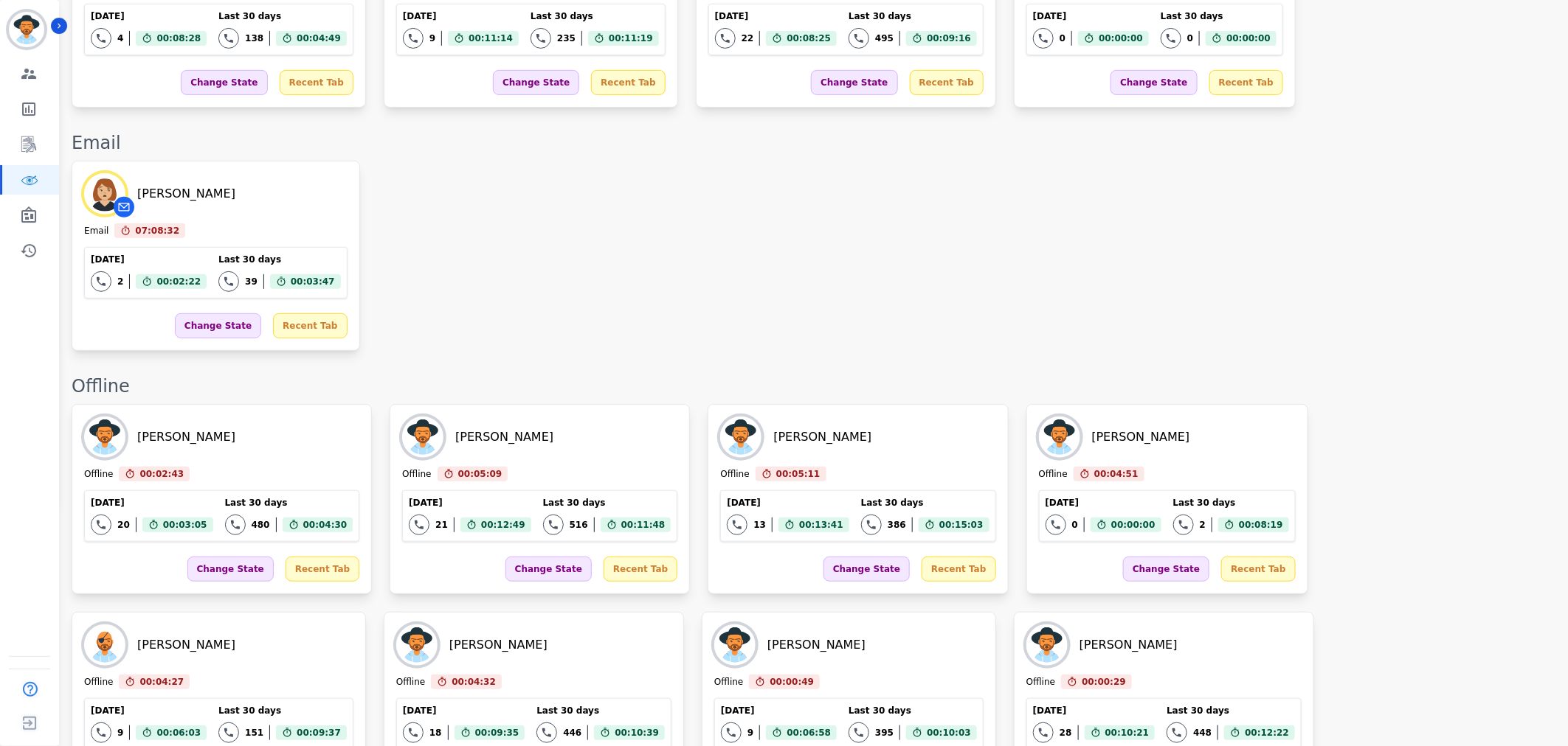
scroll to position [246, 0]
